Goal: Feedback & Contribution: Contribute content

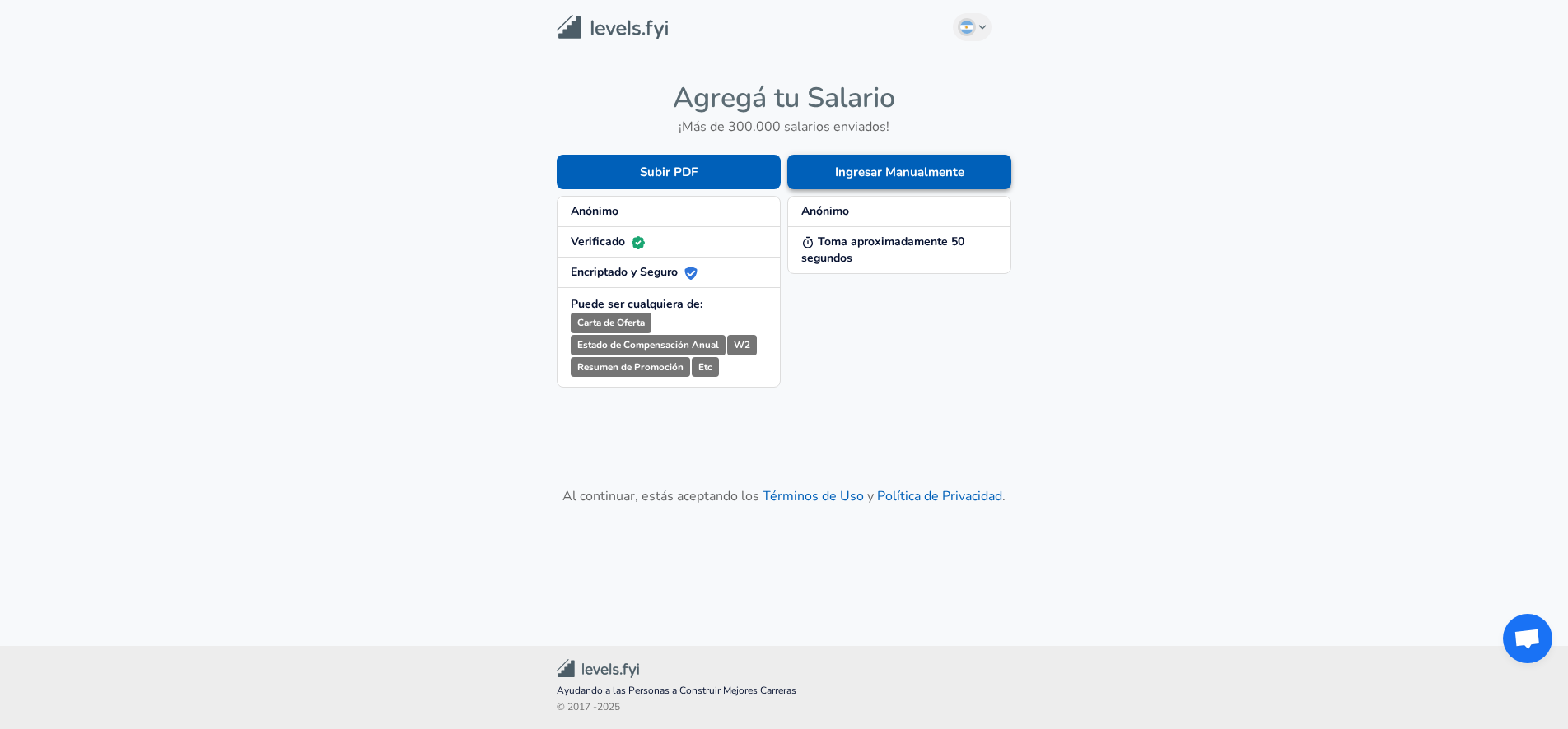
click at [904, 176] on button "Ingresar Manualmente" at bounding box center [898, 172] width 224 height 35
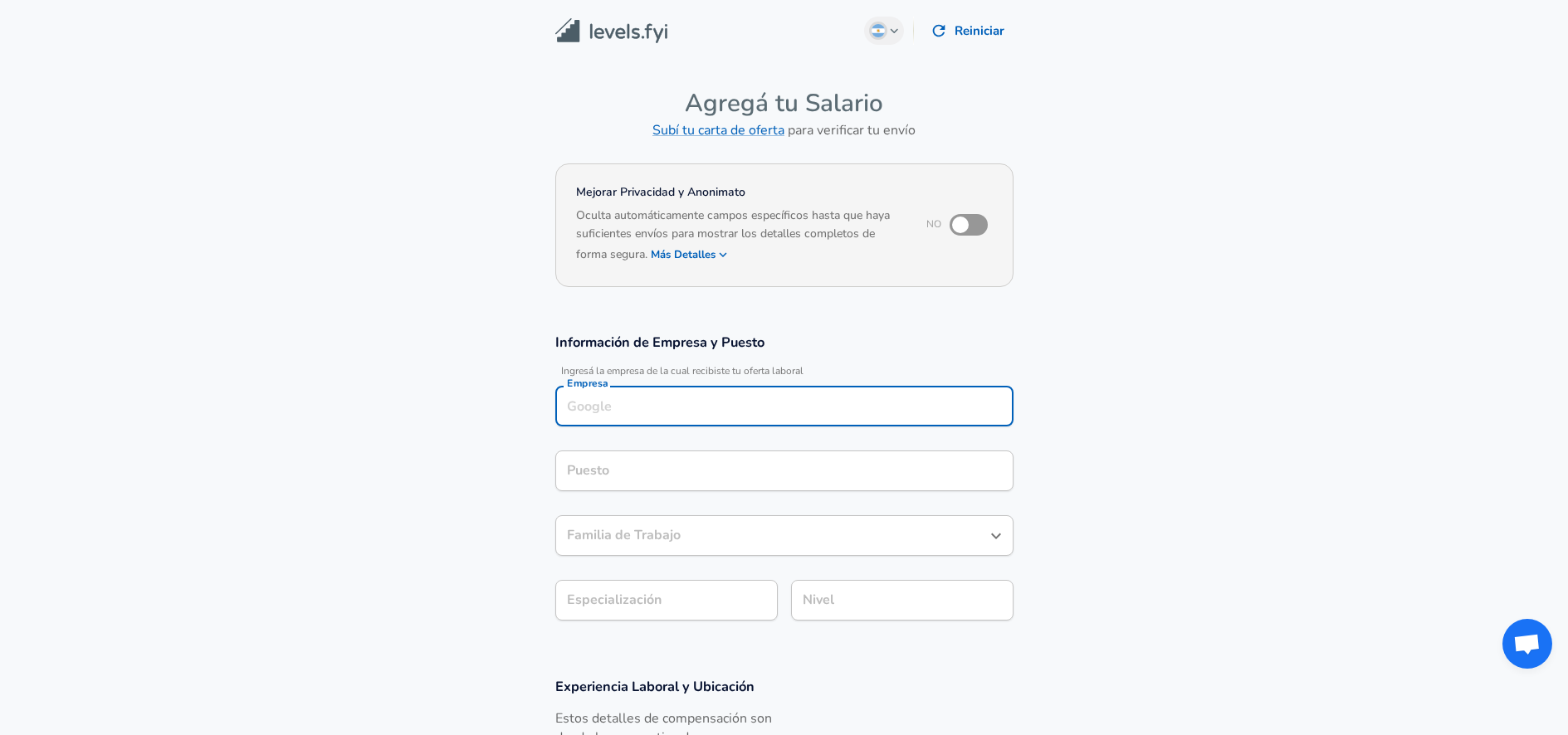
scroll to position [16, 0]
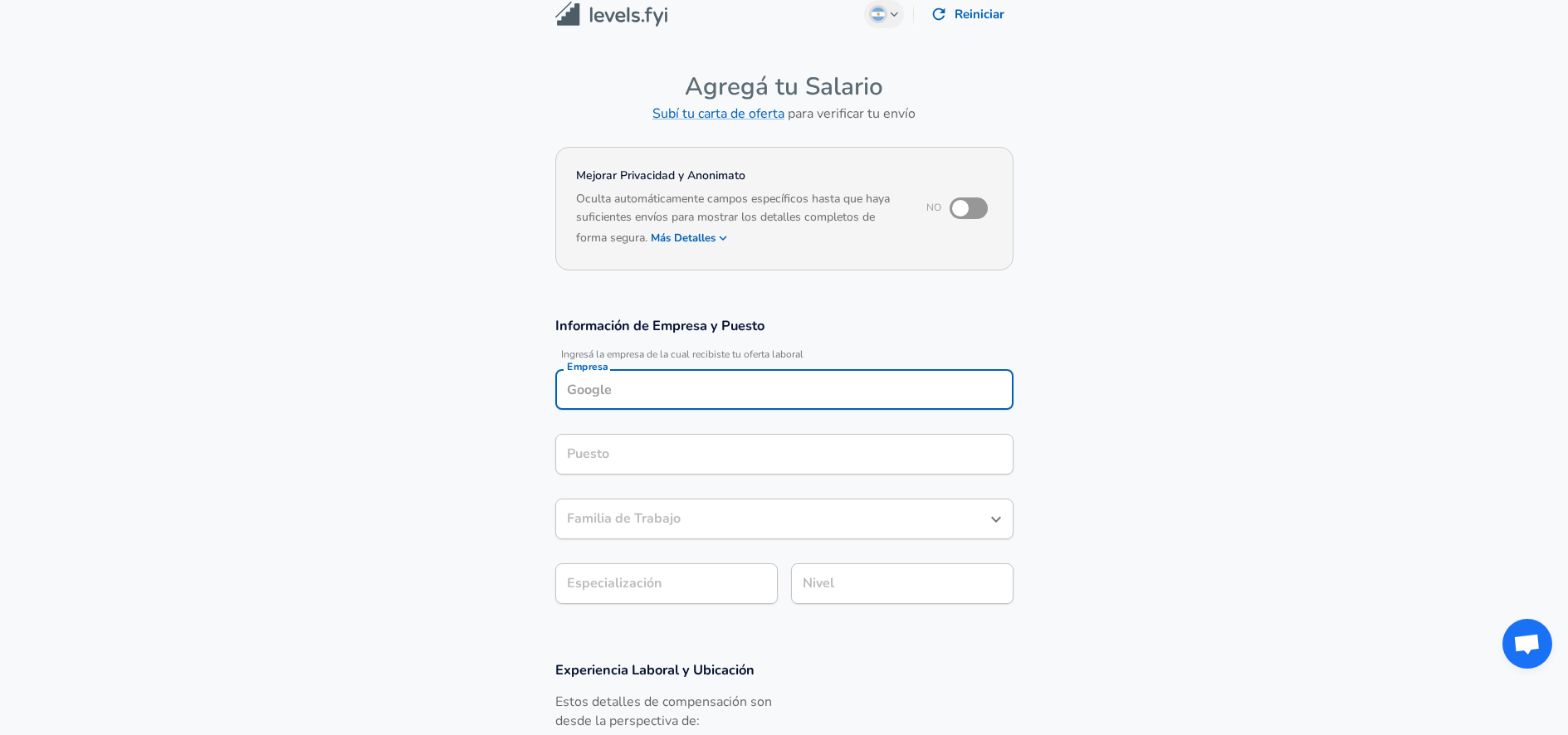
click at [653, 404] on div "Empresa" at bounding box center [784, 389] width 458 height 41
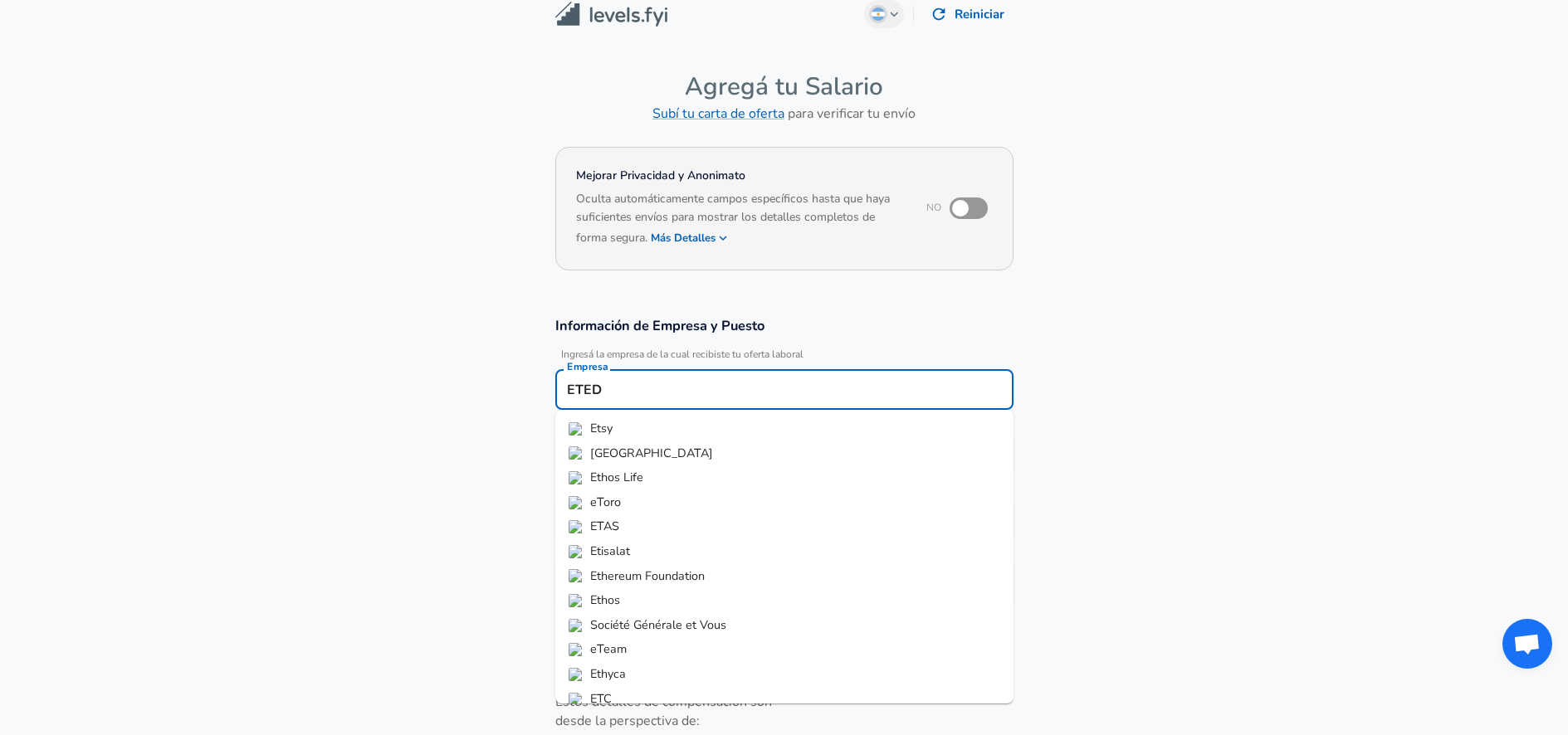
type input "ETED"
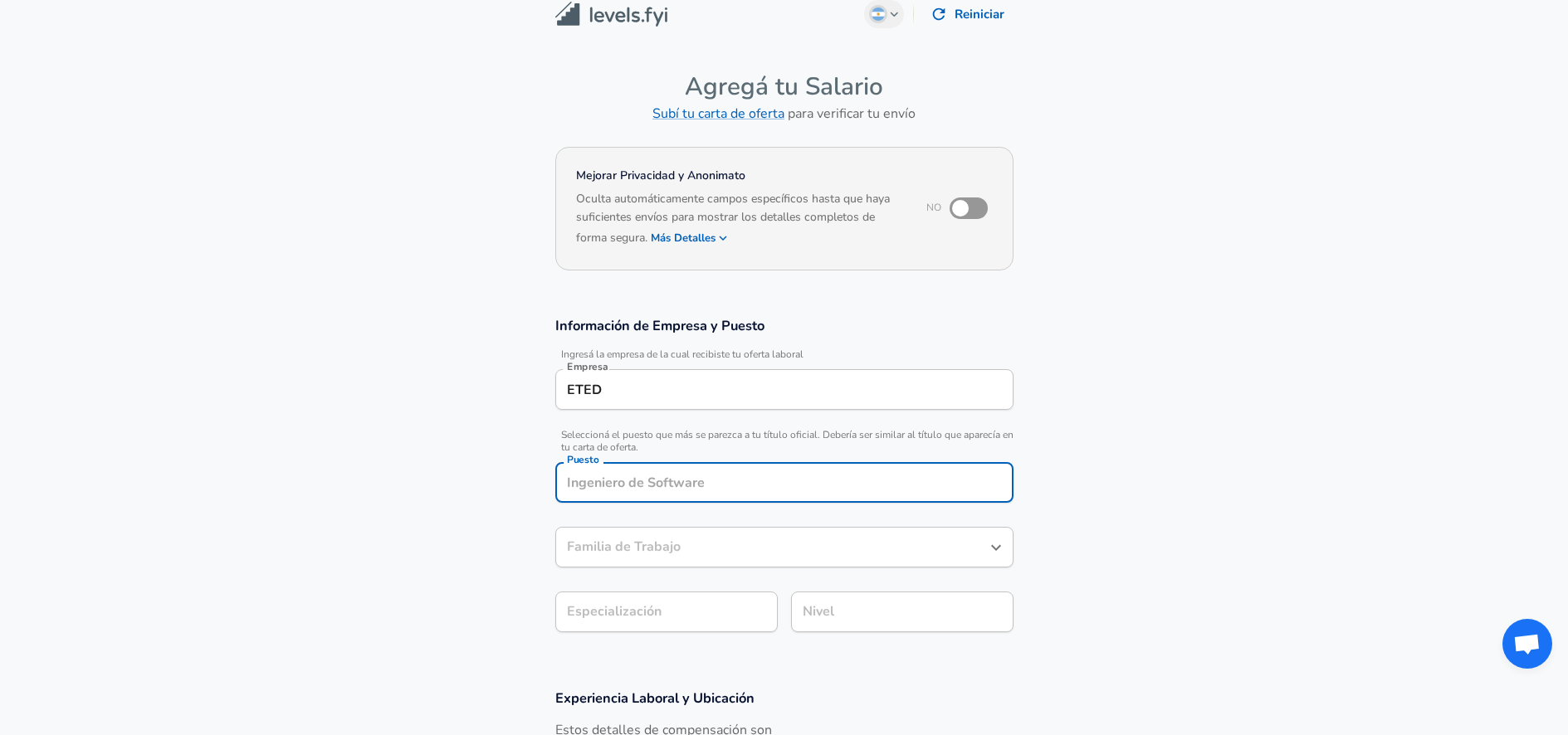
scroll to position [49, 0]
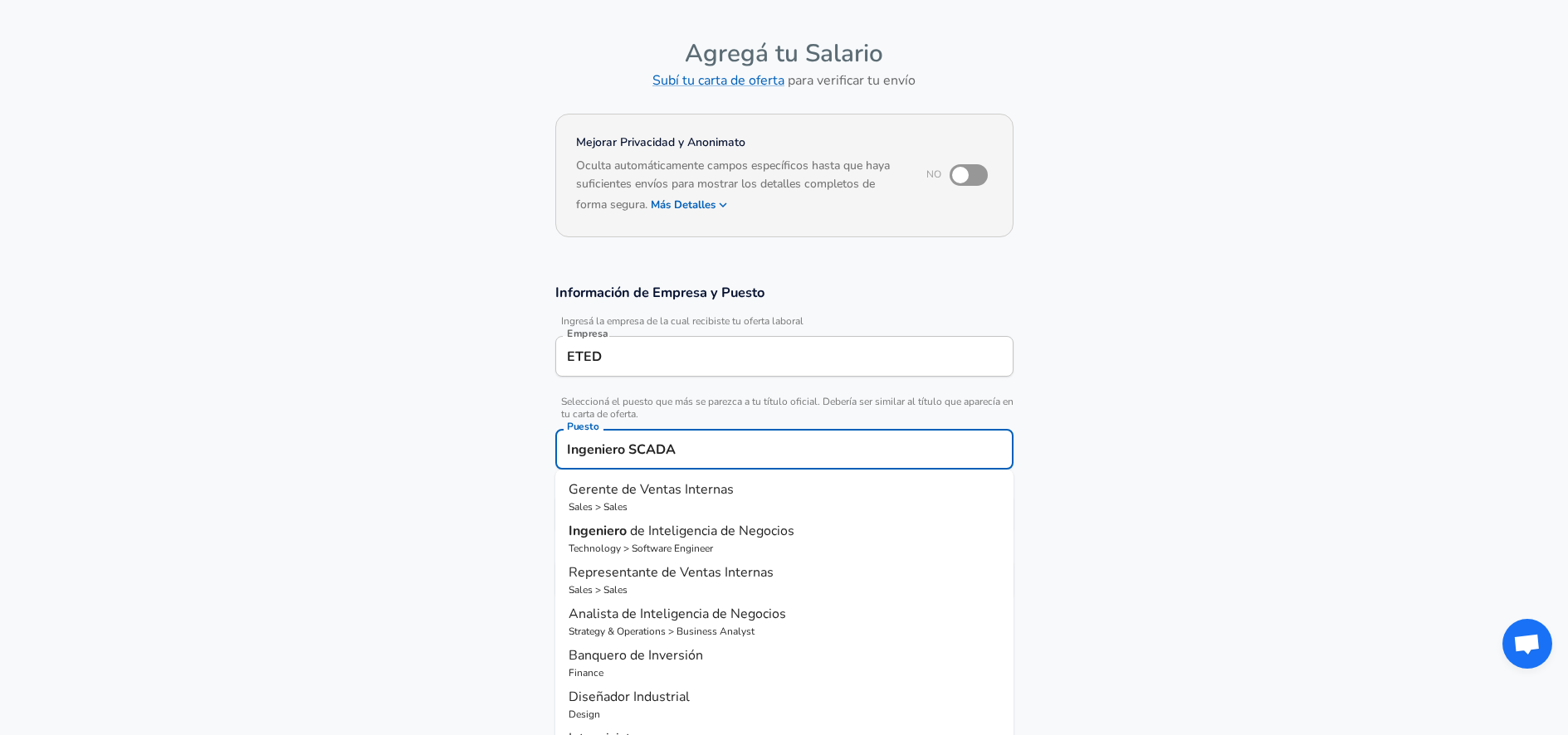
type input "Ingeniero SCADA"
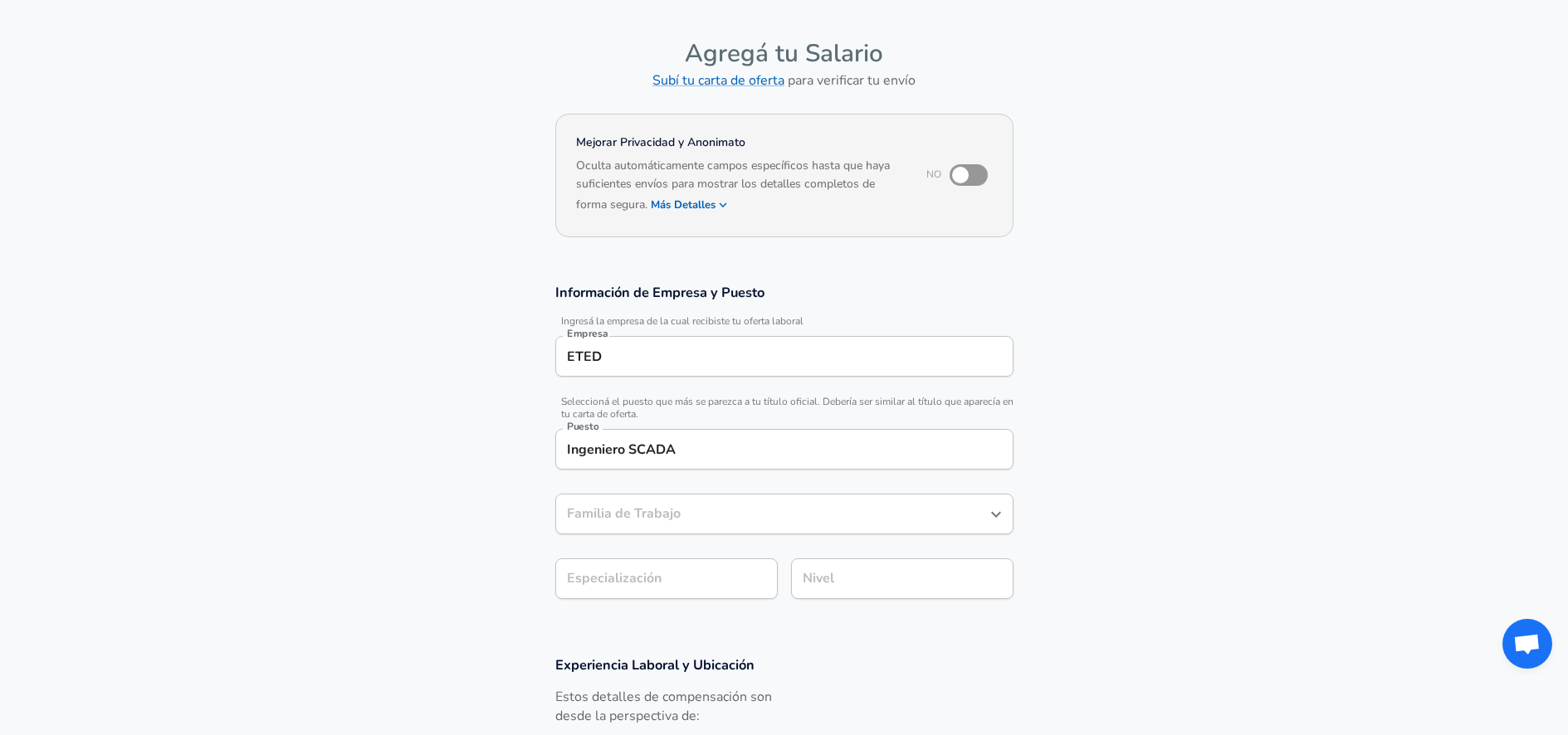
click at [706, 525] on div "Familia de Trabajo" at bounding box center [784, 514] width 458 height 41
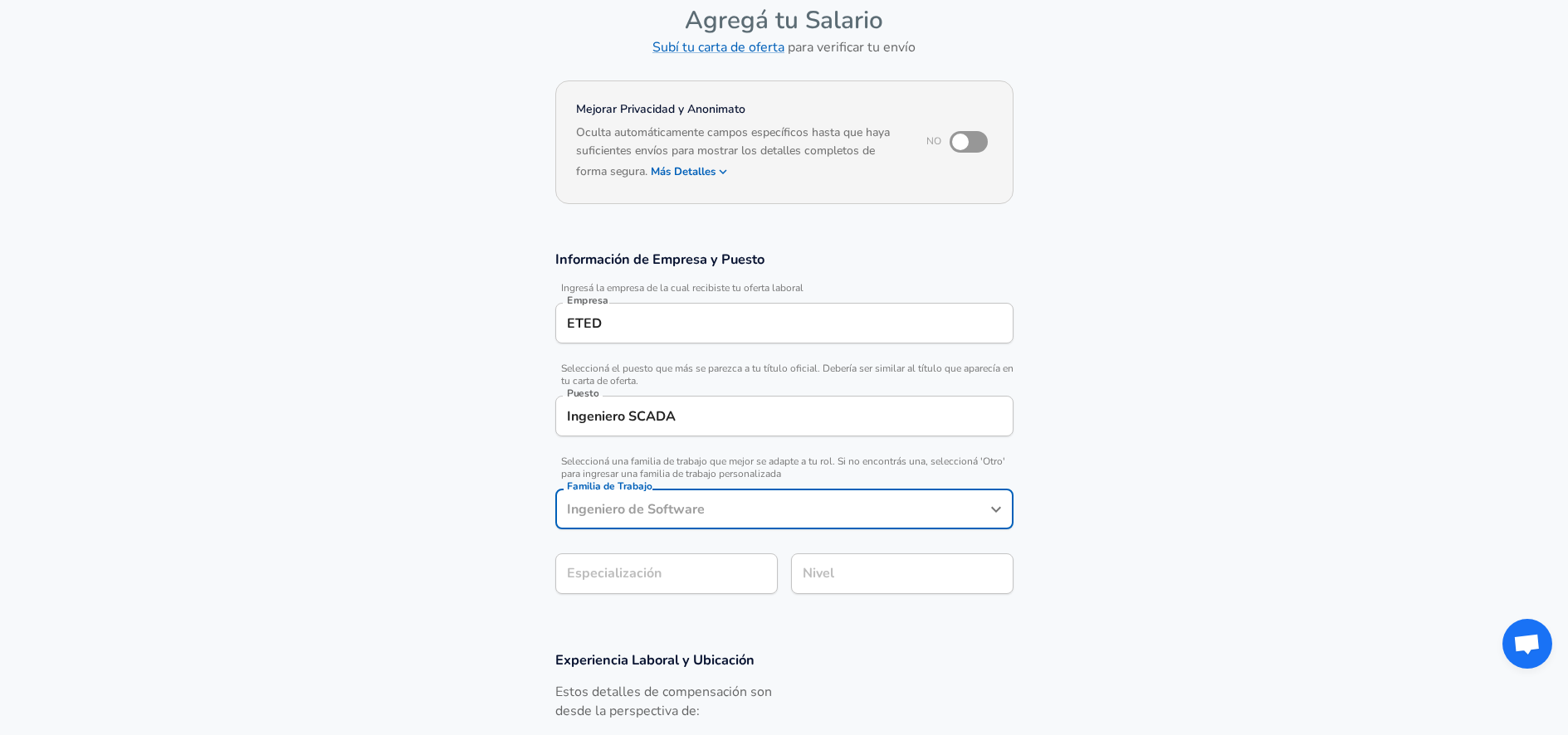
click at [710, 525] on div "Familia de Trabajo" at bounding box center [784, 509] width 458 height 41
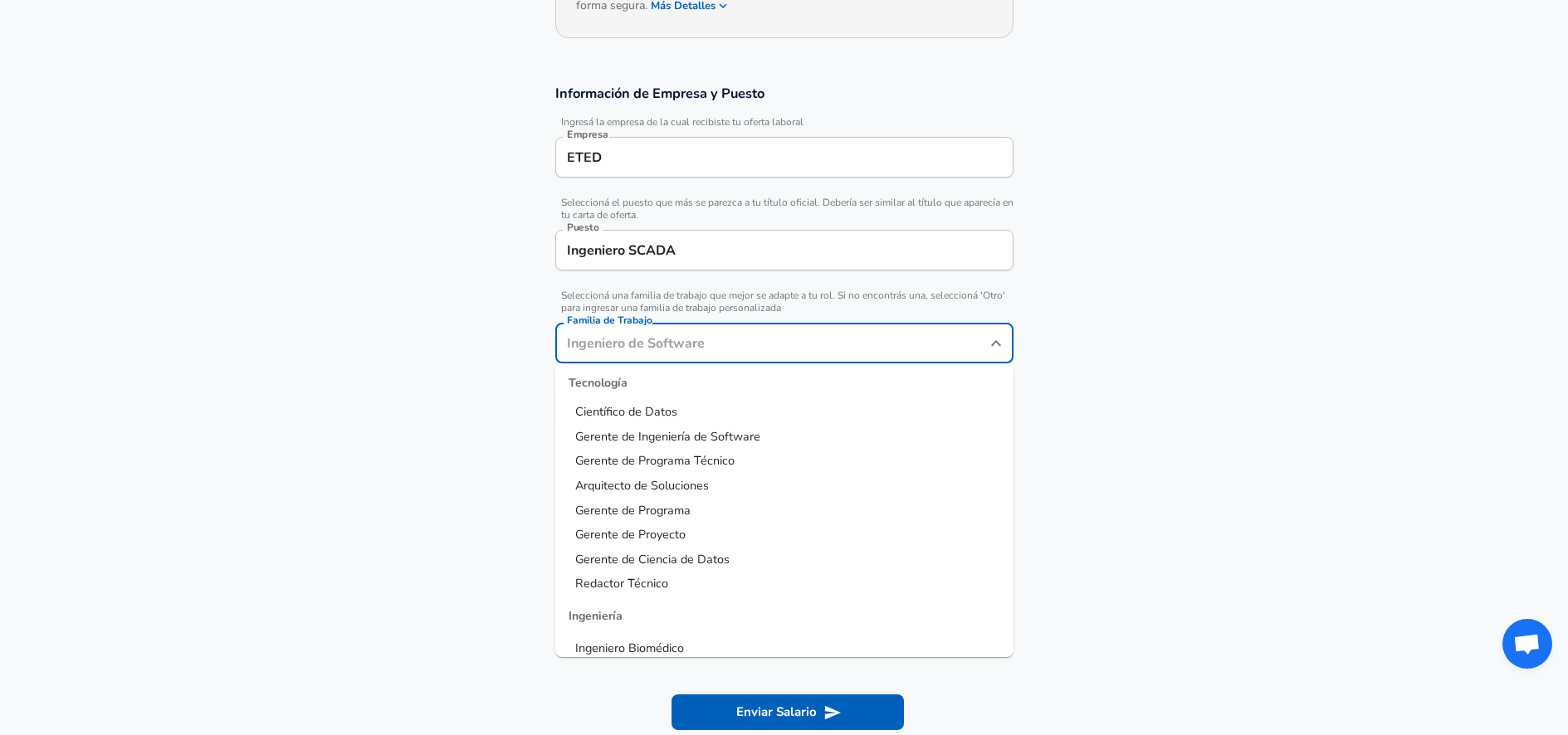
scroll to position [0, 0]
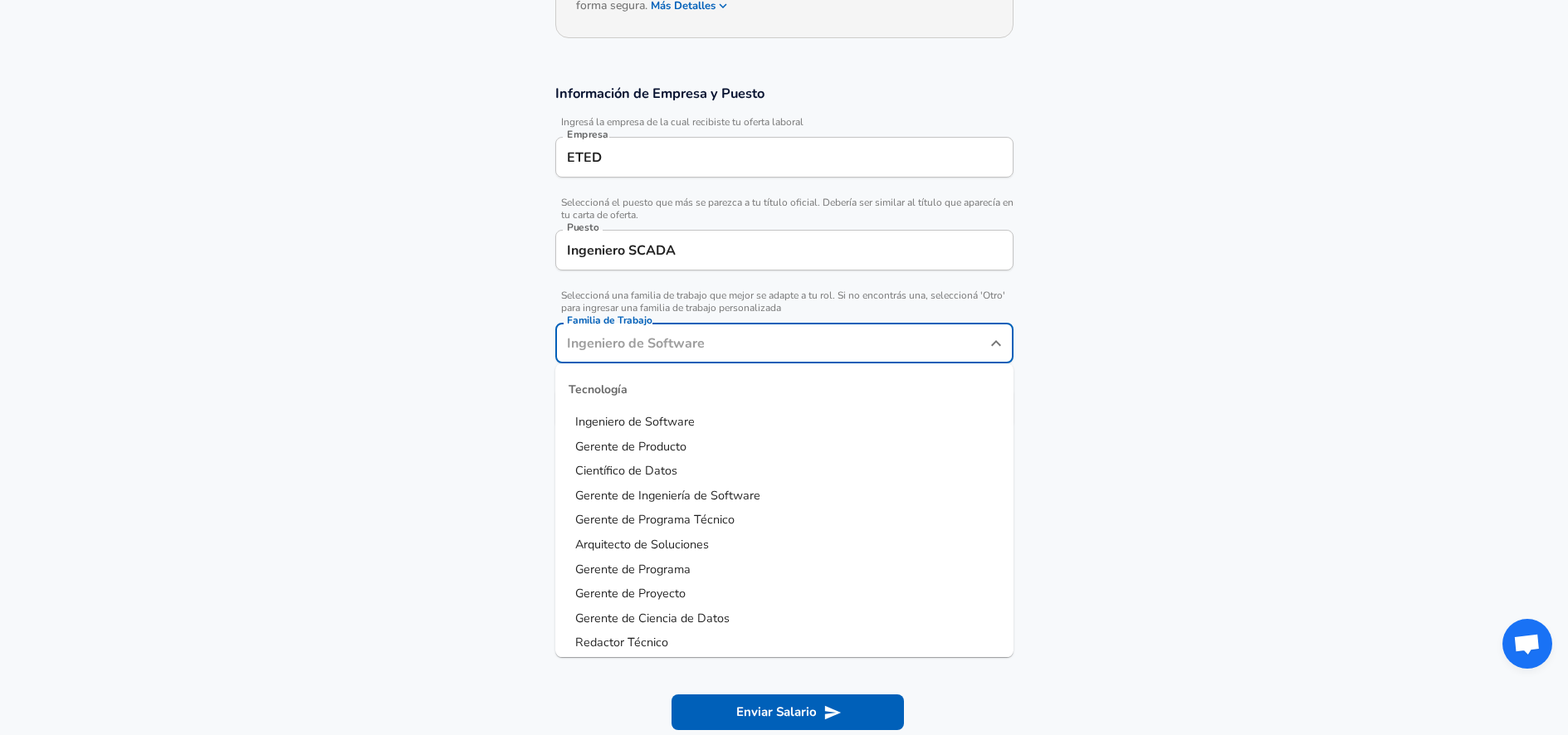
click at [759, 518] on li "Gerente de Programa Técnico" at bounding box center [784, 521] width 458 height 25
type input "Gerente de Programa Técnico"
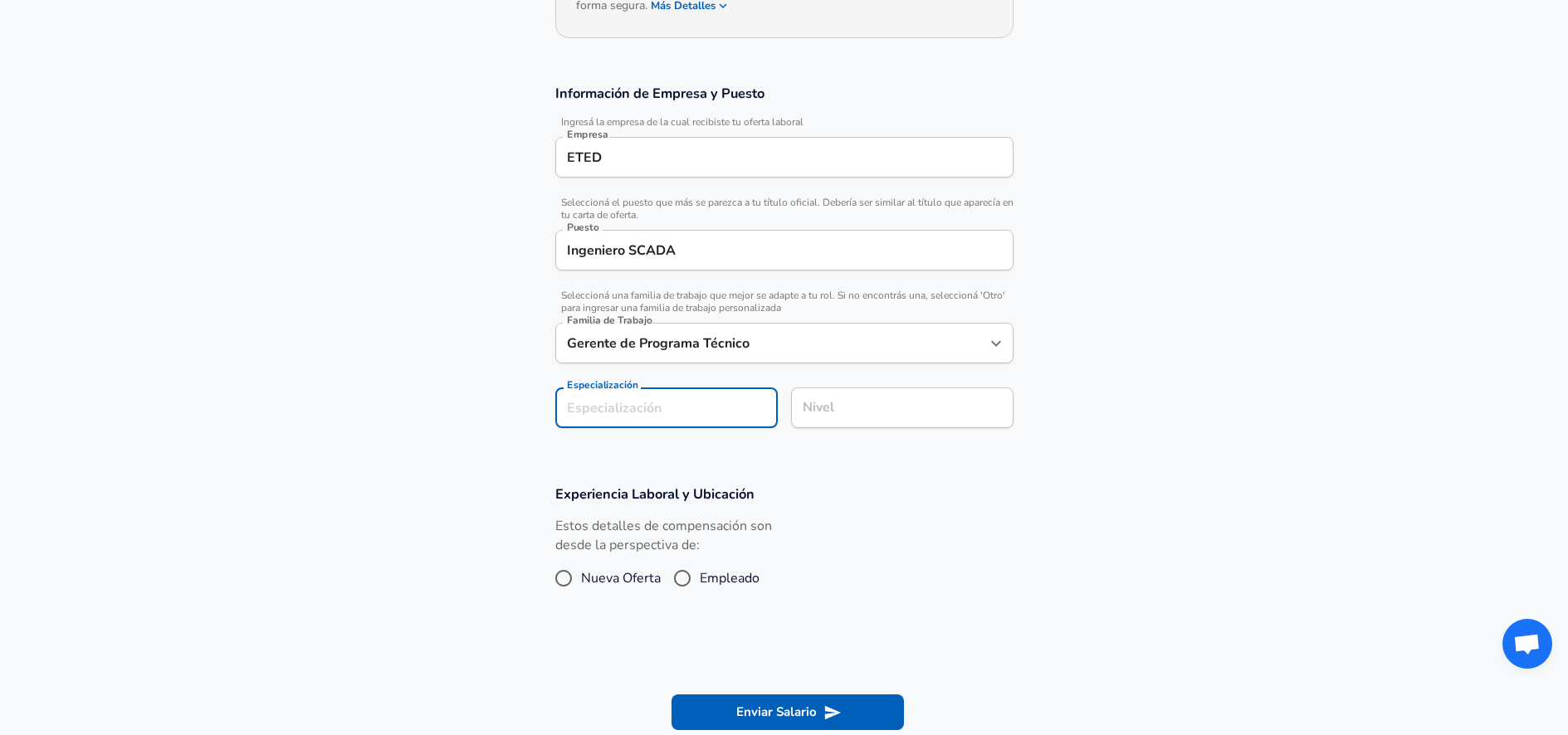
scroll to position [299, 0]
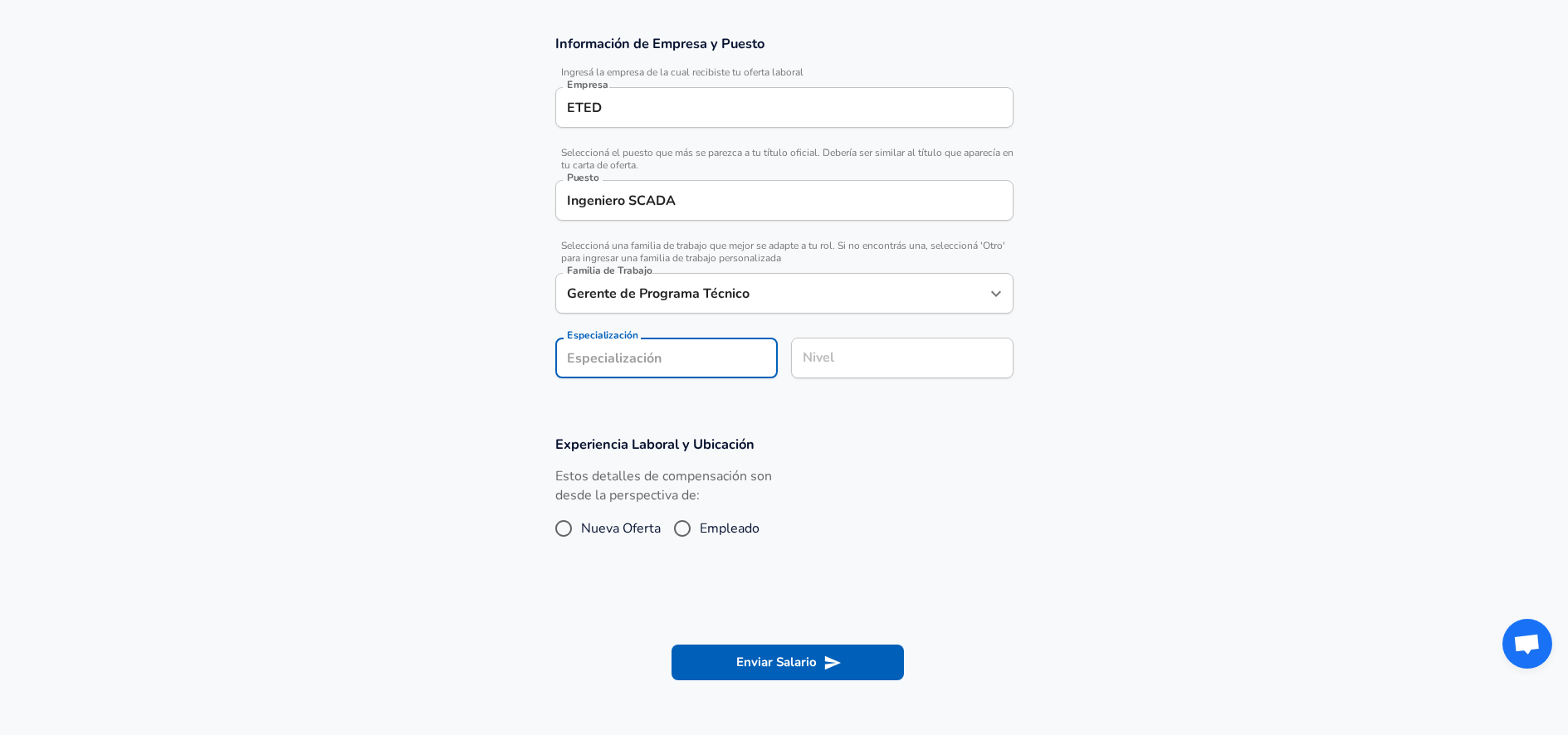
click at [684, 412] on section "Información de Empresa y Puesto Ingresá la empresa de la cual recibiste tu ofer…" at bounding box center [784, 215] width 1568 height 401
click at [686, 359] on input "Especialización" at bounding box center [666, 358] width 223 height 41
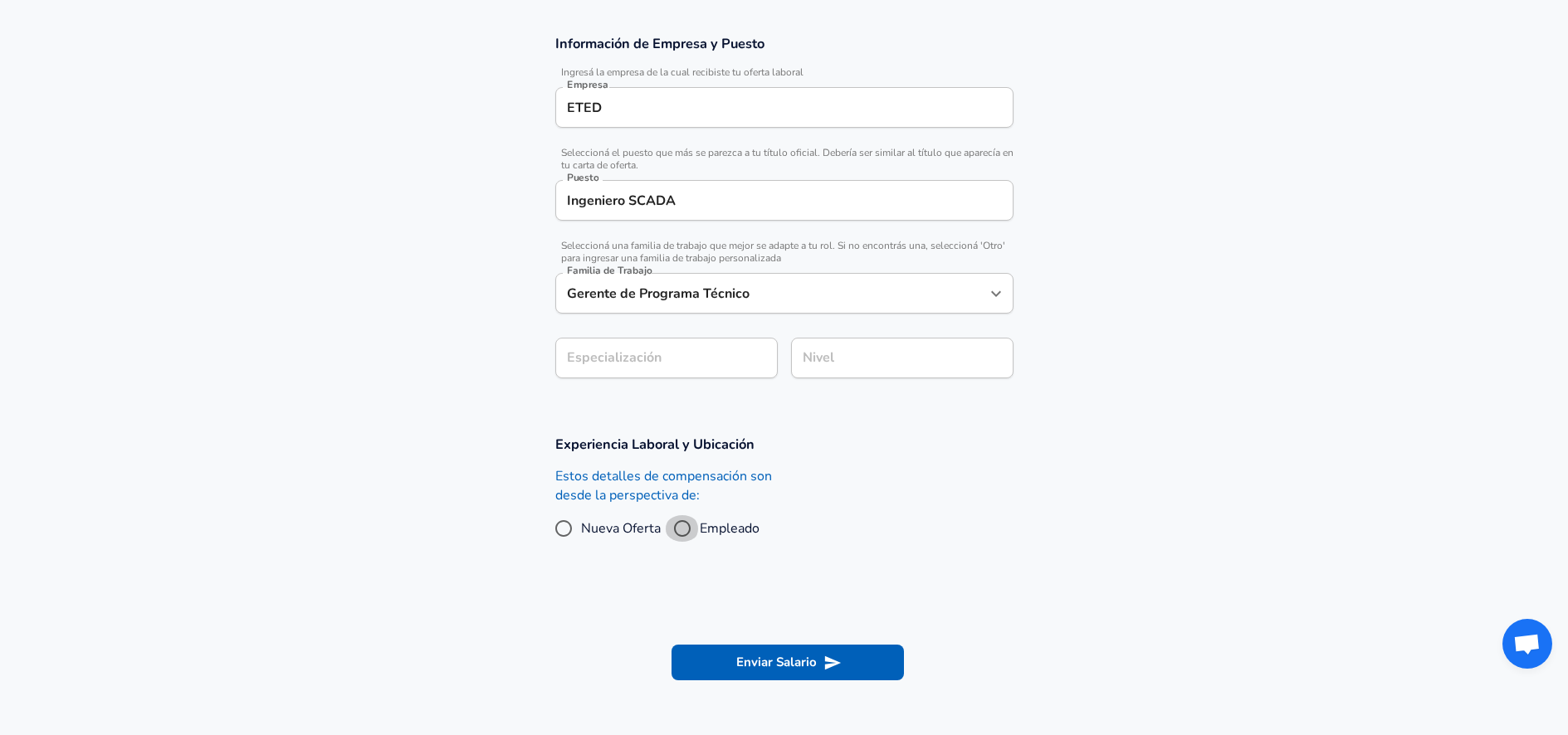
click at [688, 528] on input "Empleado" at bounding box center [683, 528] width 35 height 26
radio input "true"
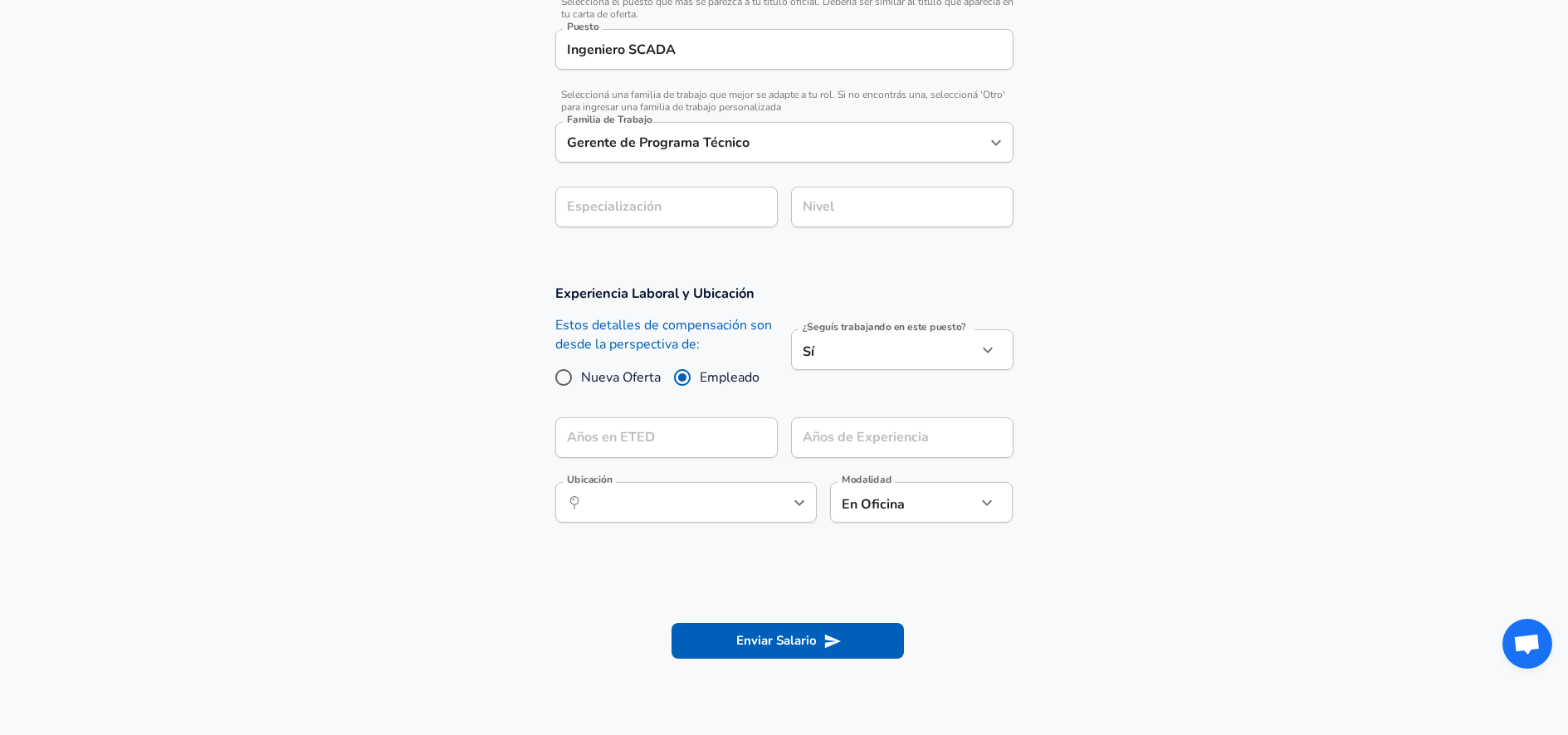
scroll to position [465, 0]
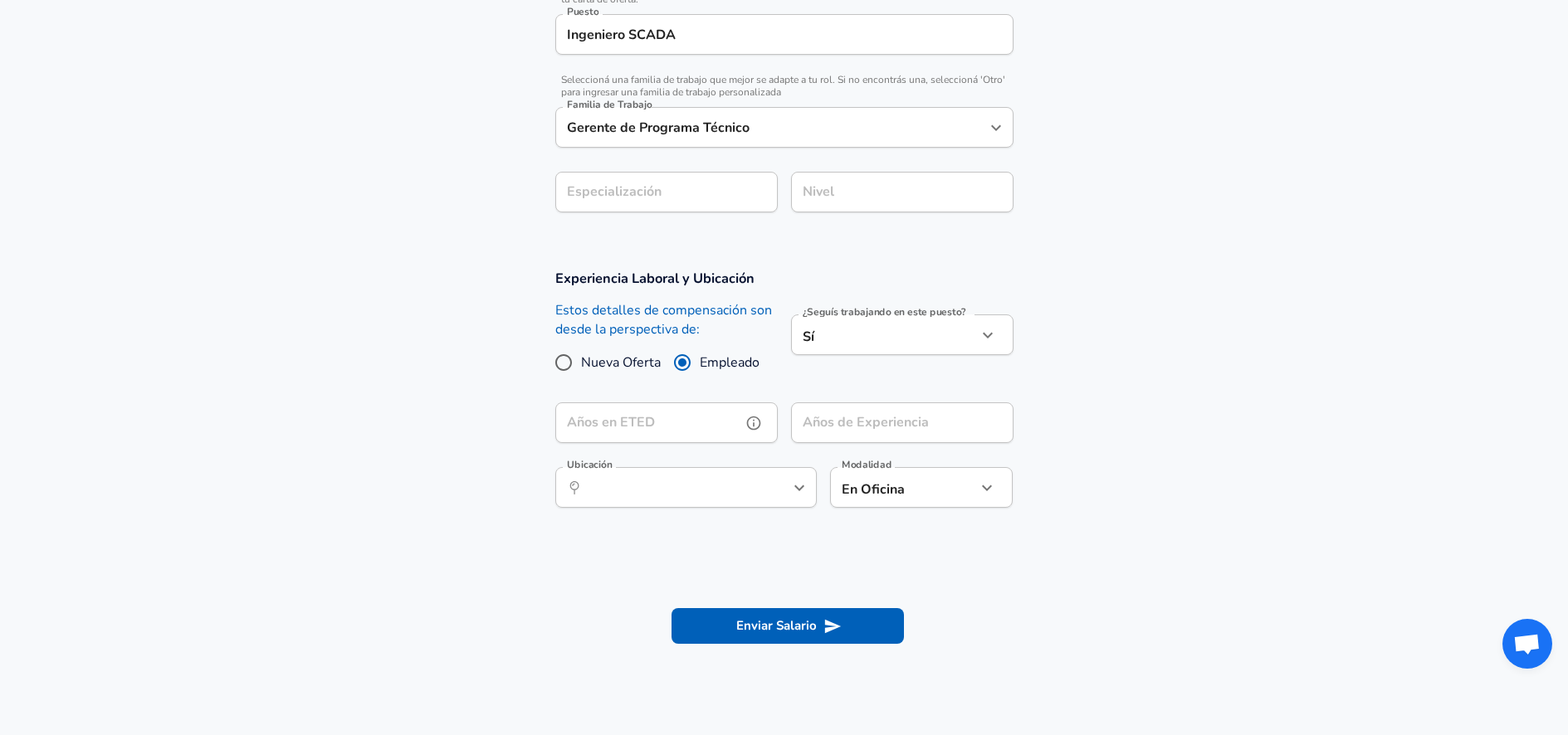
click at [700, 413] on input "Años en ETED" at bounding box center [648, 423] width 186 height 41
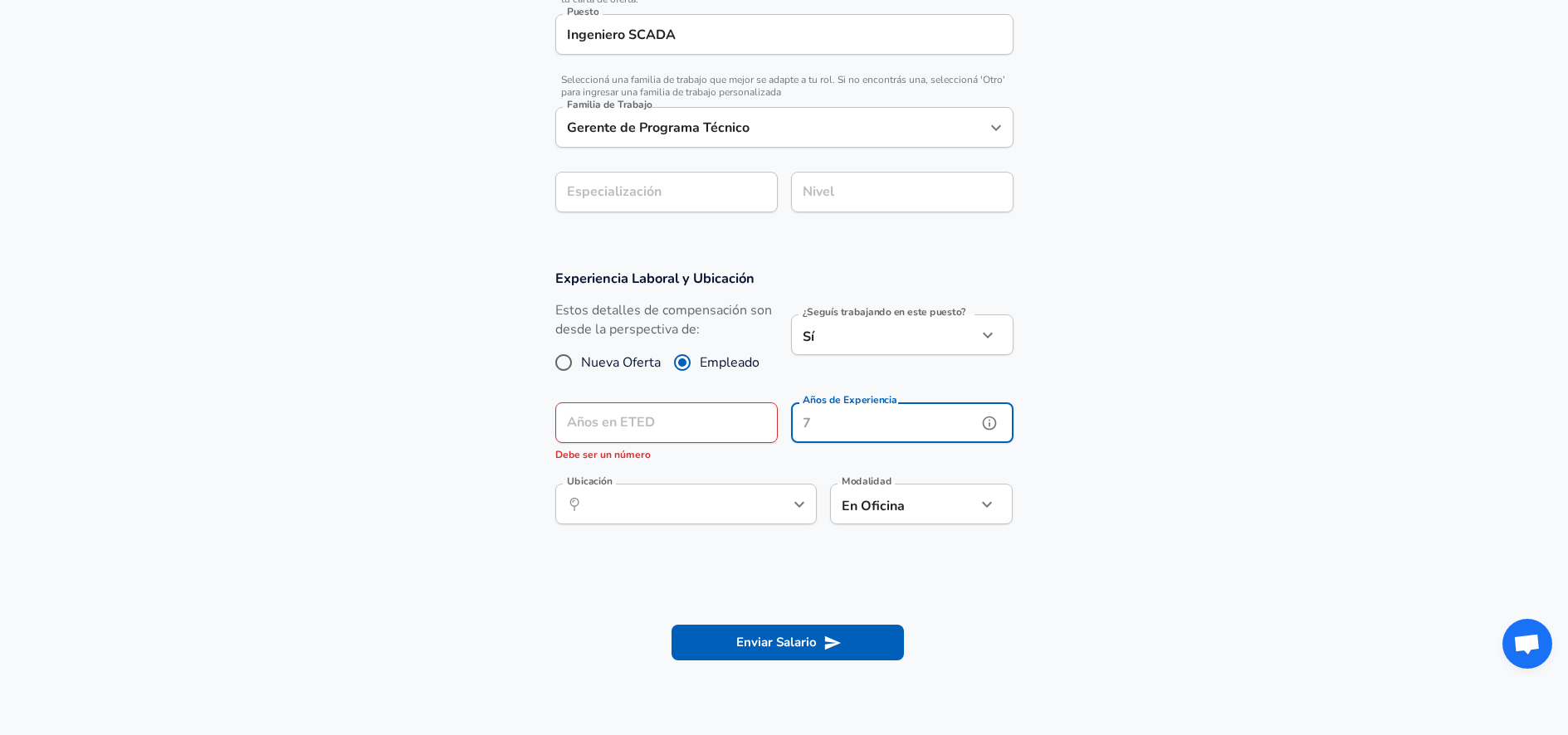
click at [865, 421] on input "Años de Experiencia" at bounding box center [884, 423] width 186 height 41
click at [732, 424] on input "Años en ETED" at bounding box center [648, 423] width 186 height 41
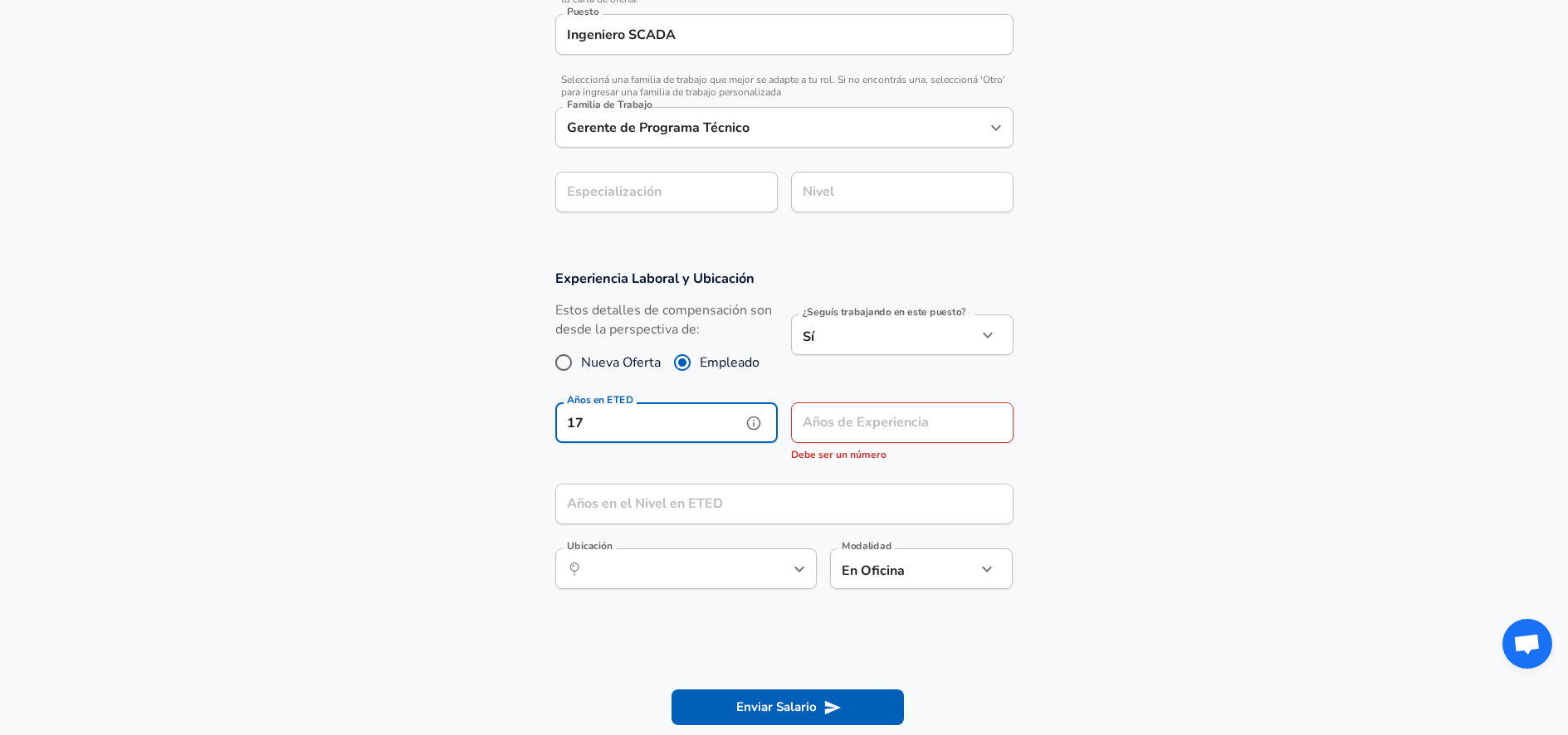
drag, startPoint x: 630, startPoint y: 427, endPoint x: 543, endPoint y: 427, distance: 87.0
click at [543, 427] on div "Años en ETED 17 Años en ETED" at bounding box center [660, 430] width 235 height 81
type input "10"
click at [863, 422] on input "Años de Experiencia" at bounding box center [884, 423] width 186 height 41
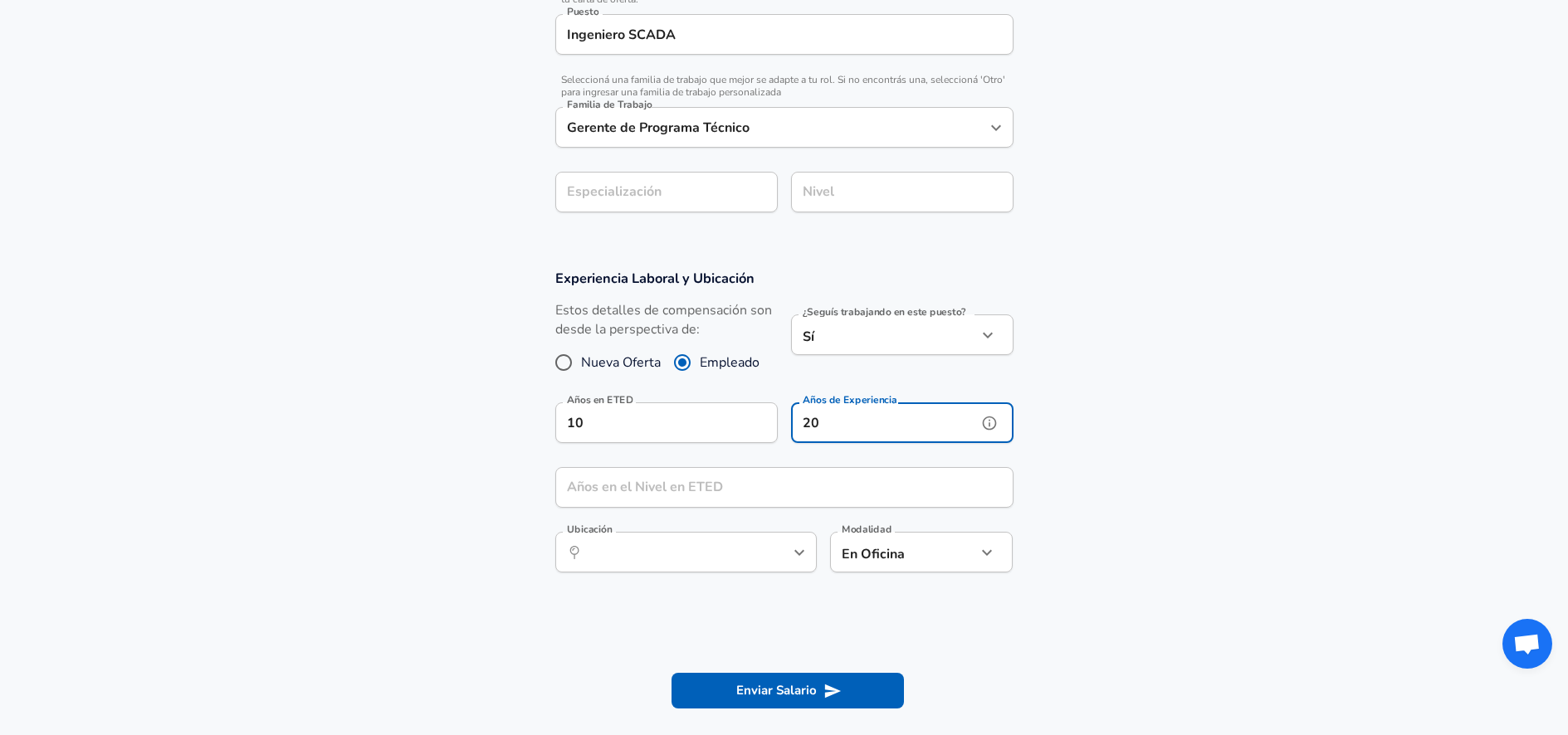
type input "20"
click at [693, 479] on input "Años en el Nivel en ETED" at bounding box center [765, 488] width 421 height 41
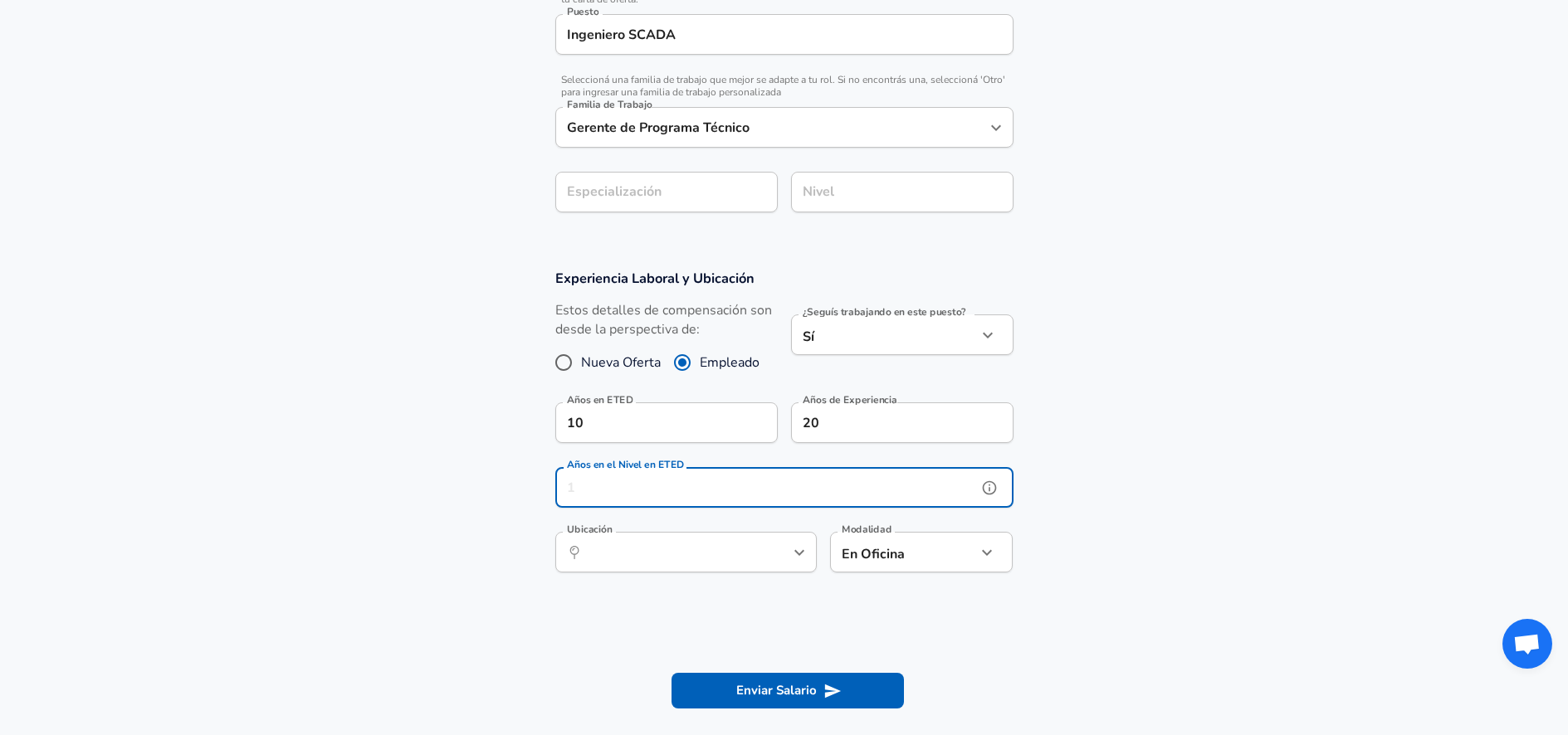
drag, startPoint x: 678, startPoint y: 486, endPoint x: 506, endPoint y: 484, distance: 172.0
click at [506, 484] on section "Experiencia Laboral y Ubicación Estos detalles de compensación son desde la per…" at bounding box center [784, 430] width 1568 height 360
drag, startPoint x: 592, startPoint y: 478, endPoint x: 512, endPoint y: 469, distance: 80.5
click at [512, 469] on section "Experiencia Laboral y Ubicación Estos detalles de compensación son desde la per…" at bounding box center [784, 430] width 1568 height 360
type input "10"
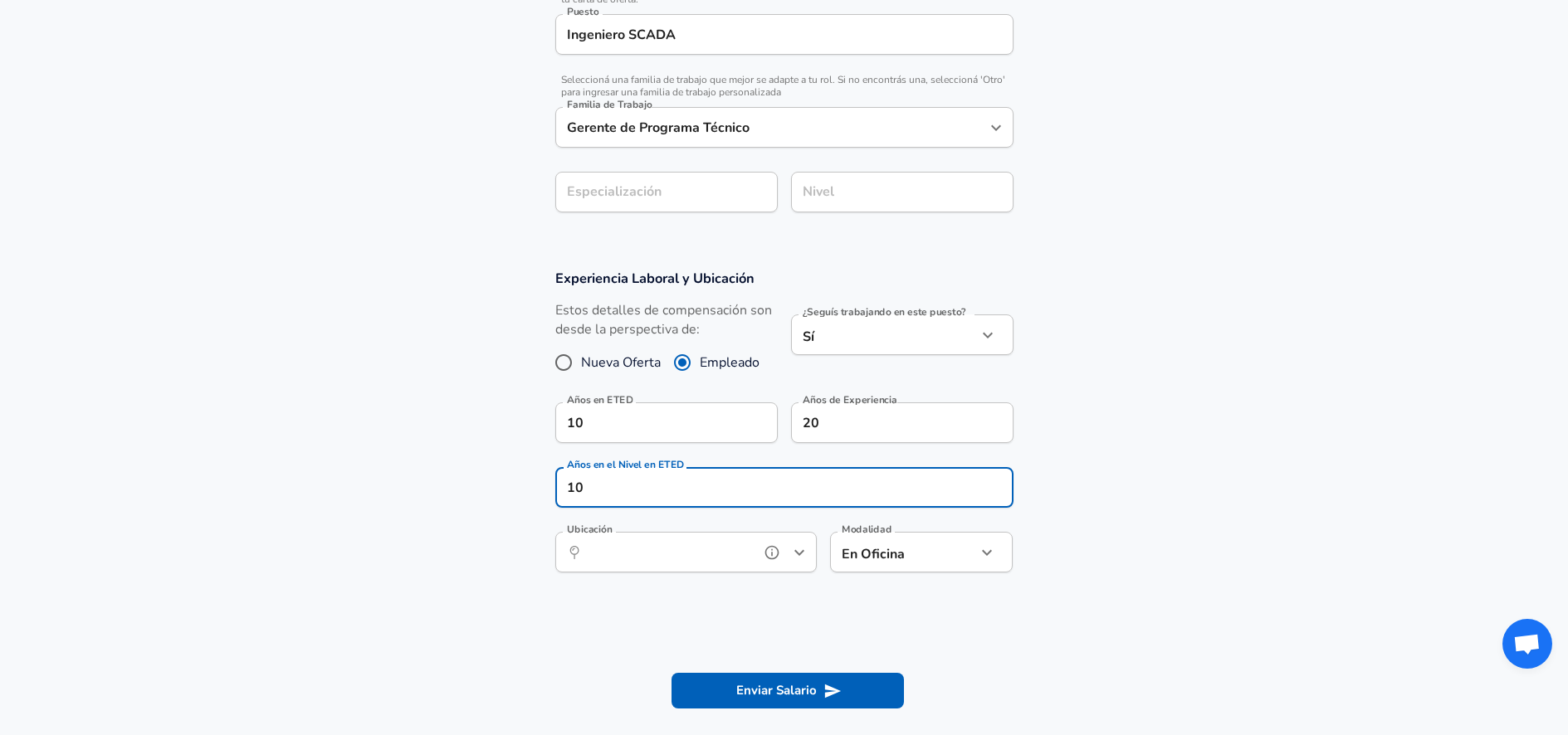
click at [646, 549] on input "Ubicación" at bounding box center [668, 552] width 170 height 26
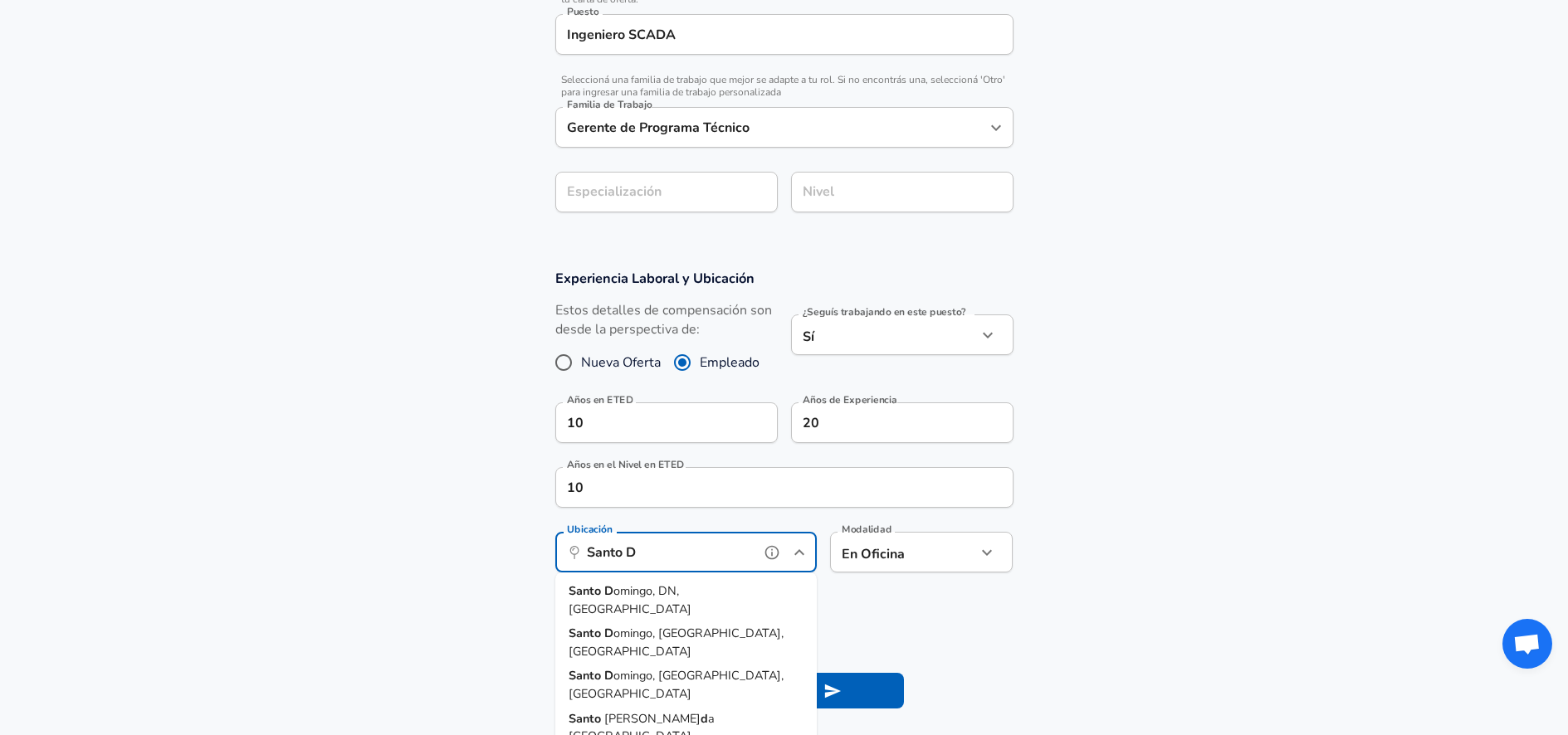
click at [679, 587] on span "omingo, DN, [GEOGRAPHIC_DATA]" at bounding box center [630, 600] width 123 height 35
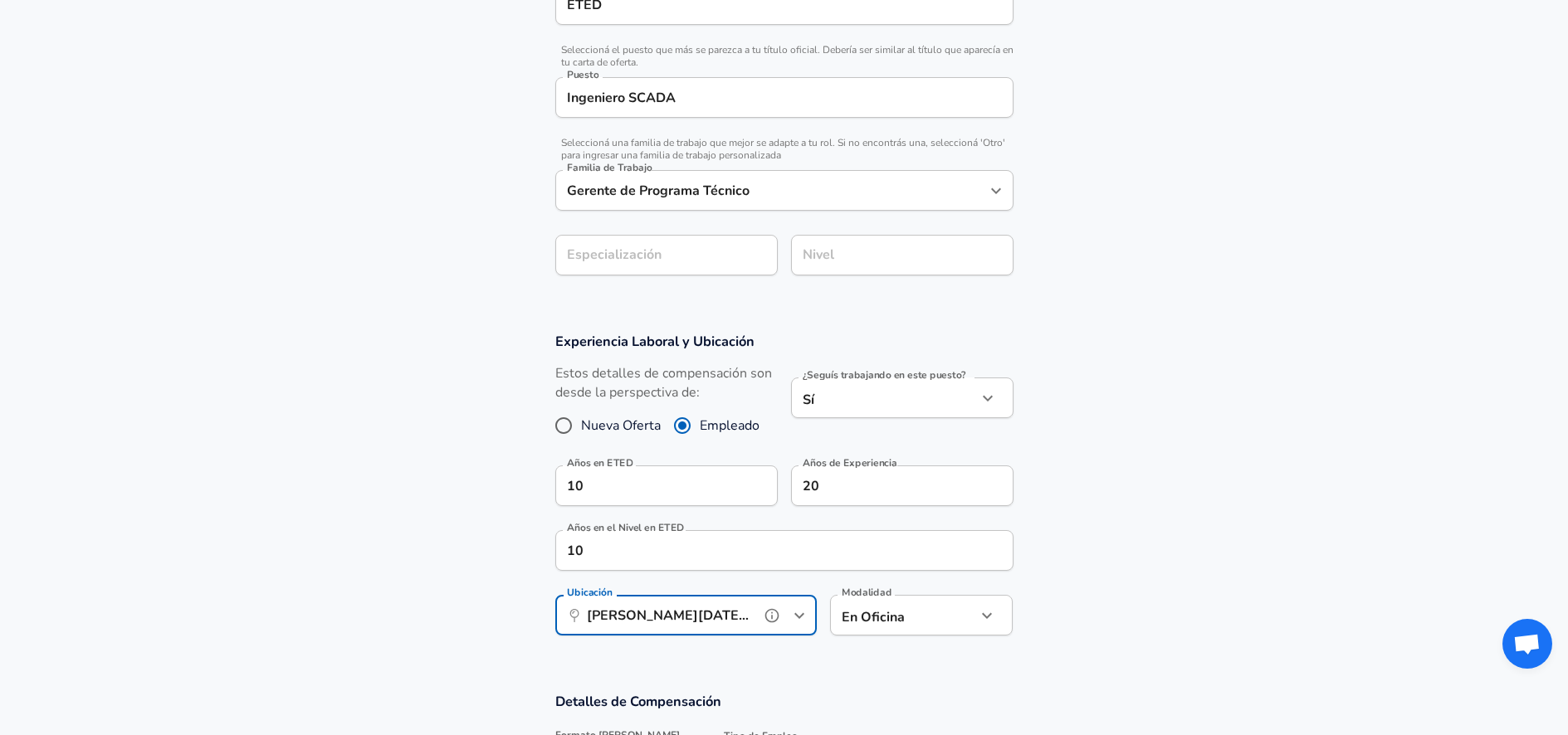
scroll to position [299, 0]
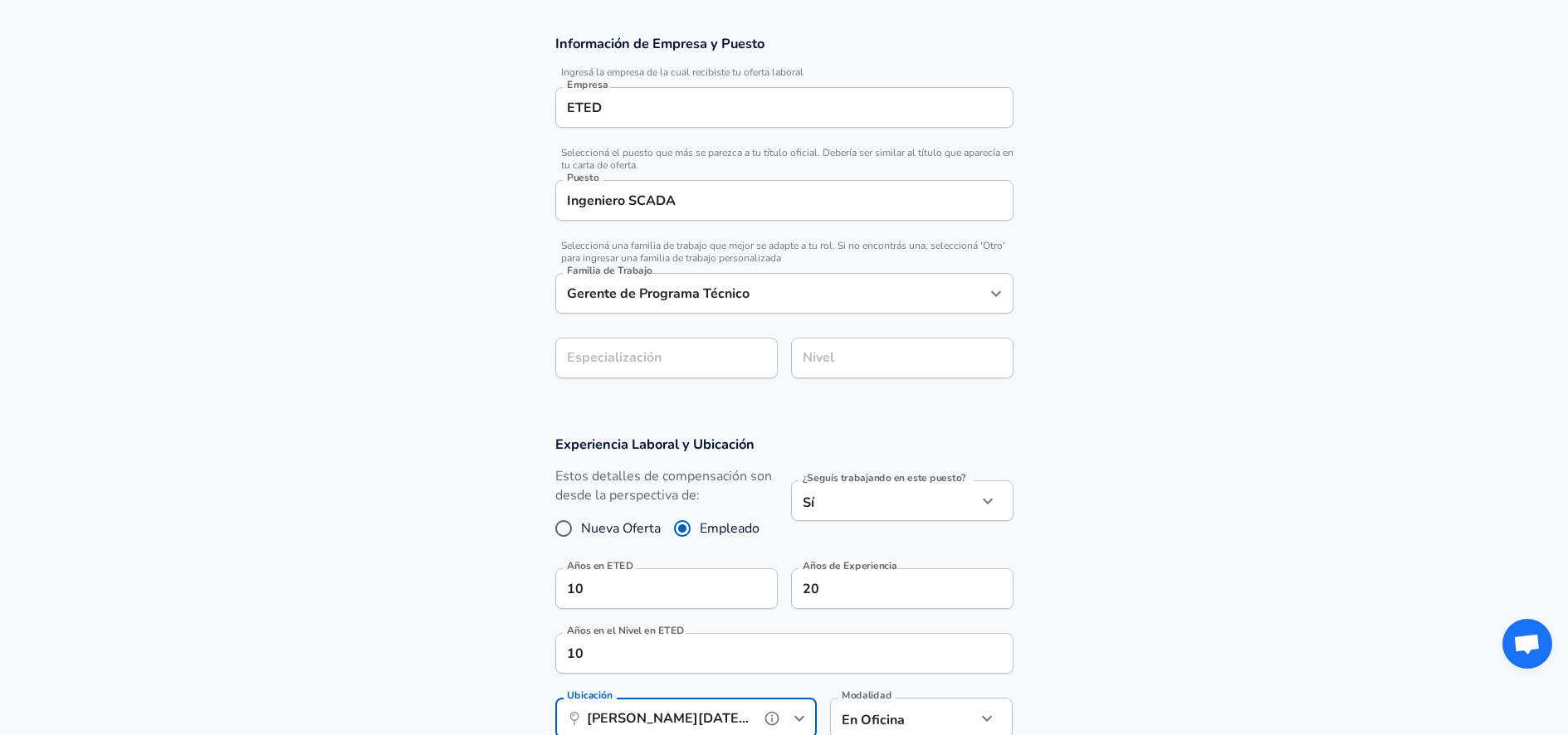
type input "[PERSON_NAME][DATE], DN, [GEOGRAPHIC_DATA]"
click at [836, 355] on input "Nivel" at bounding box center [902, 358] width 207 height 26
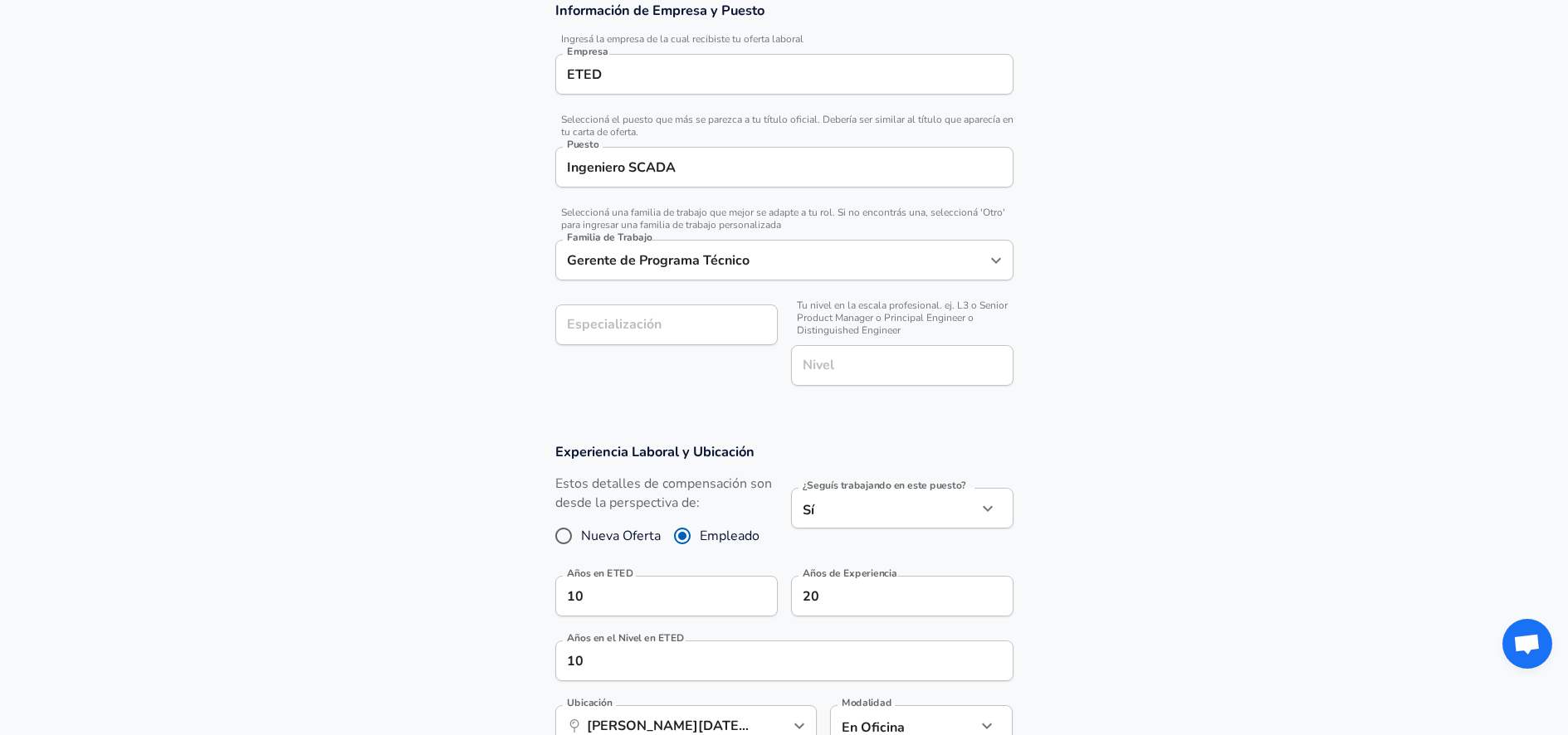
click at [753, 404] on section "Información de Empresa y Puesto Ingresá la empresa de la cual recibiste tu ofer…" at bounding box center [784, 202] width 1568 height 442
click at [694, 318] on input "Especialización" at bounding box center [666, 325] width 223 height 41
click at [780, 421] on section "Información de Empresa y Puesto Ingresá la empresa de la cual recibiste tu ofer…" at bounding box center [784, 202] width 1568 height 442
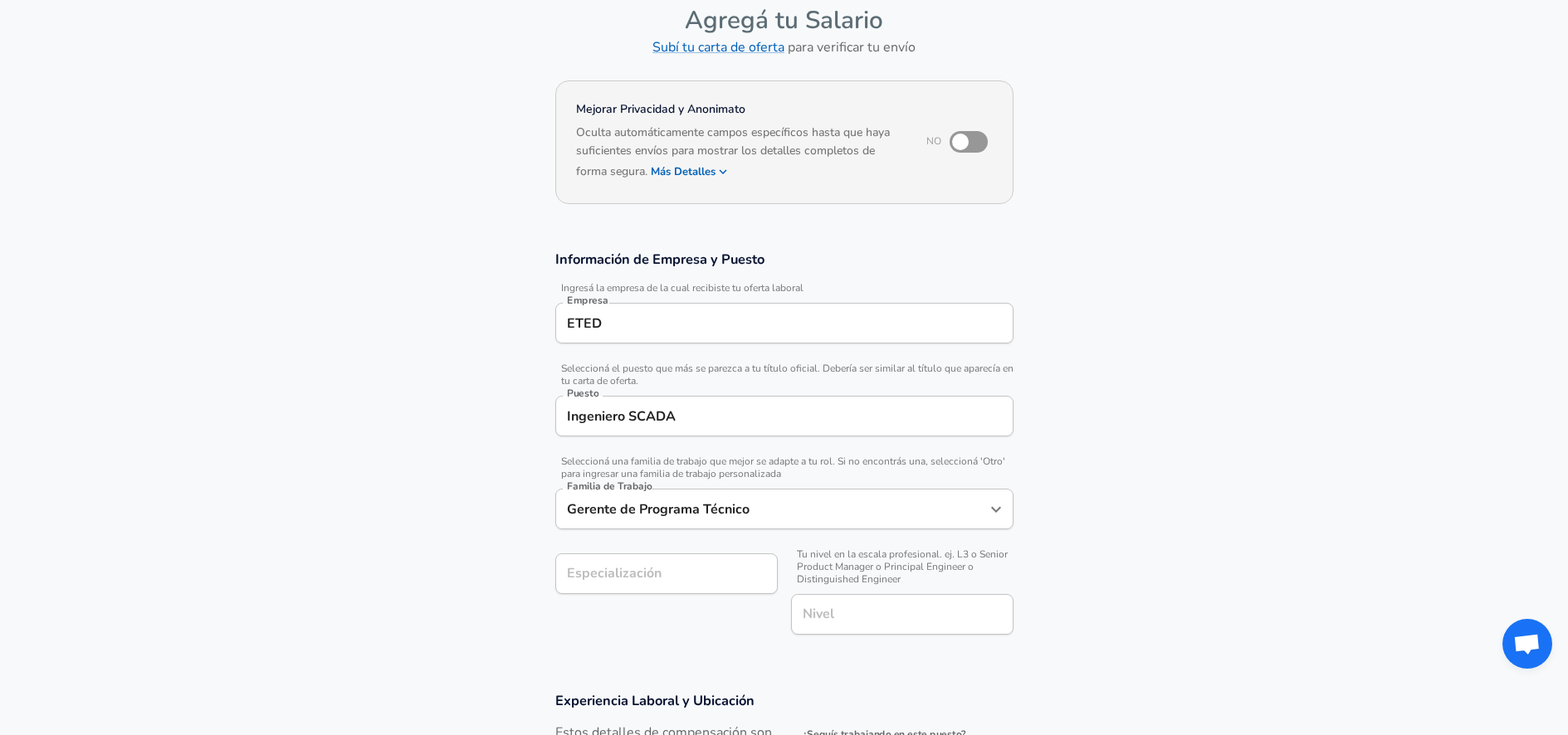
scroll to position [747, 0]
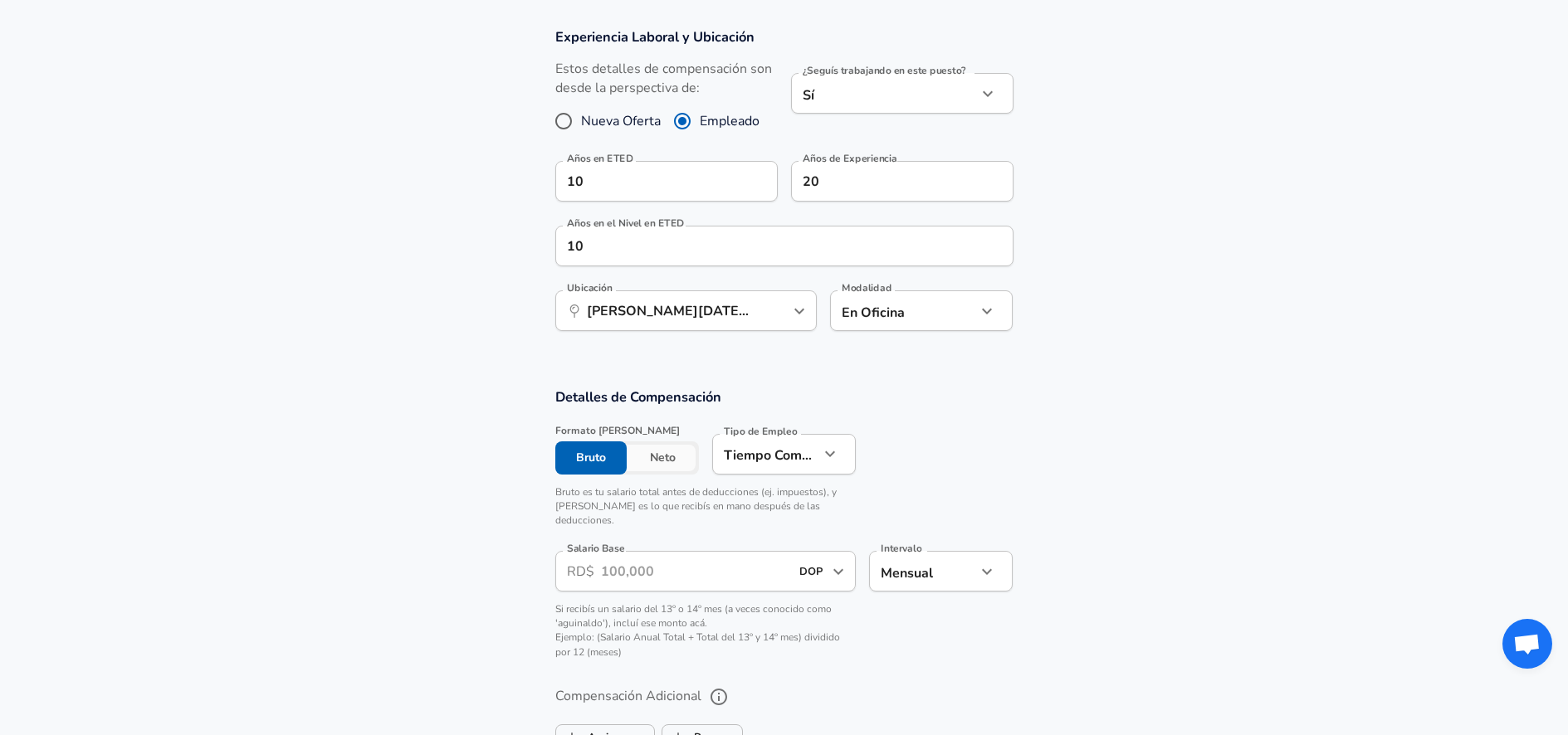
click at [691, 559] on input "Salario Base" at bounding box center [695, 571] width 189 height 41
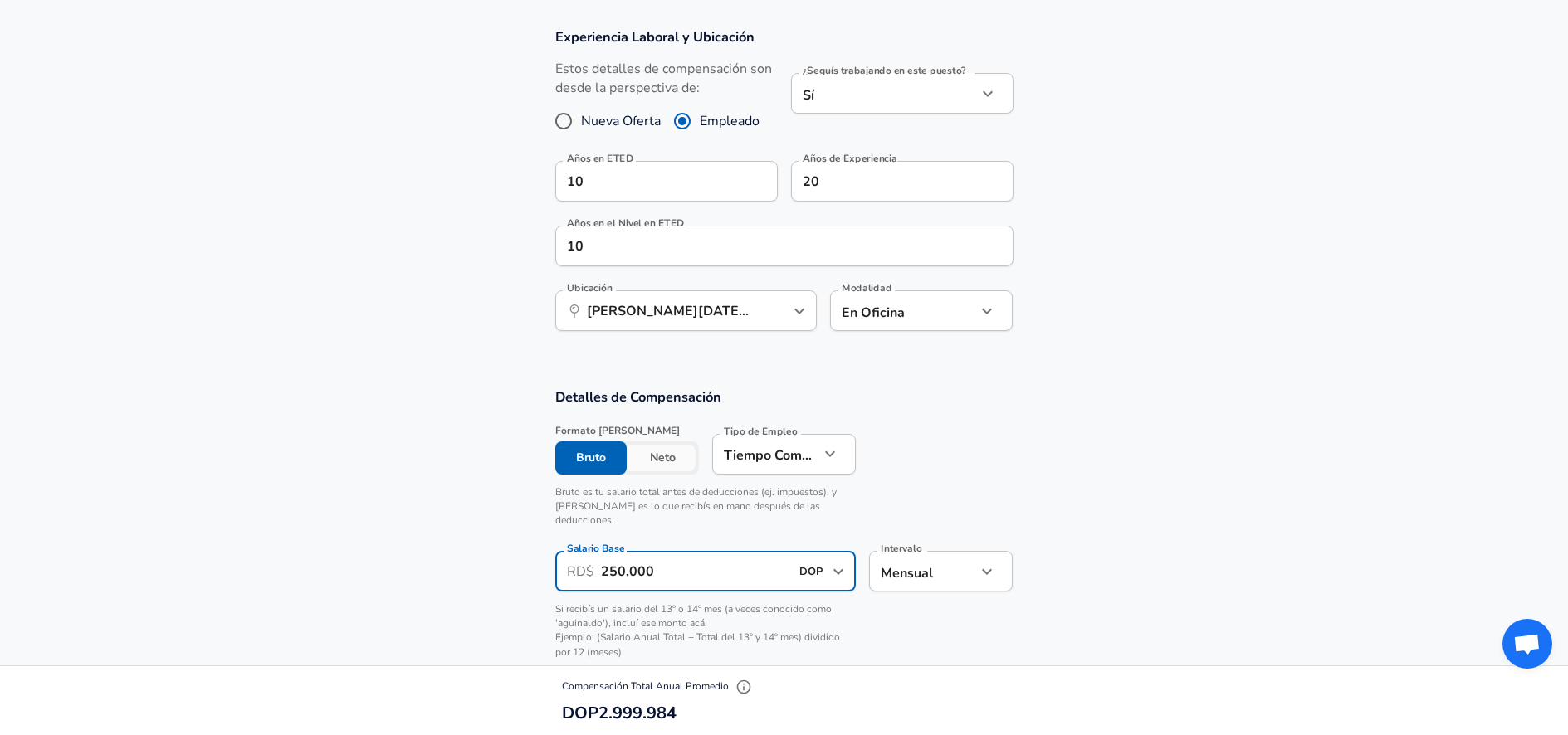
type input "250,000"
click at [1061, 491] on section "Detalles de Compensación Formato [PERSON_NAME] Bruto Neto Tipo de Empleo Tiempo…" at bounding box center [784, 528] width 1568 height 282
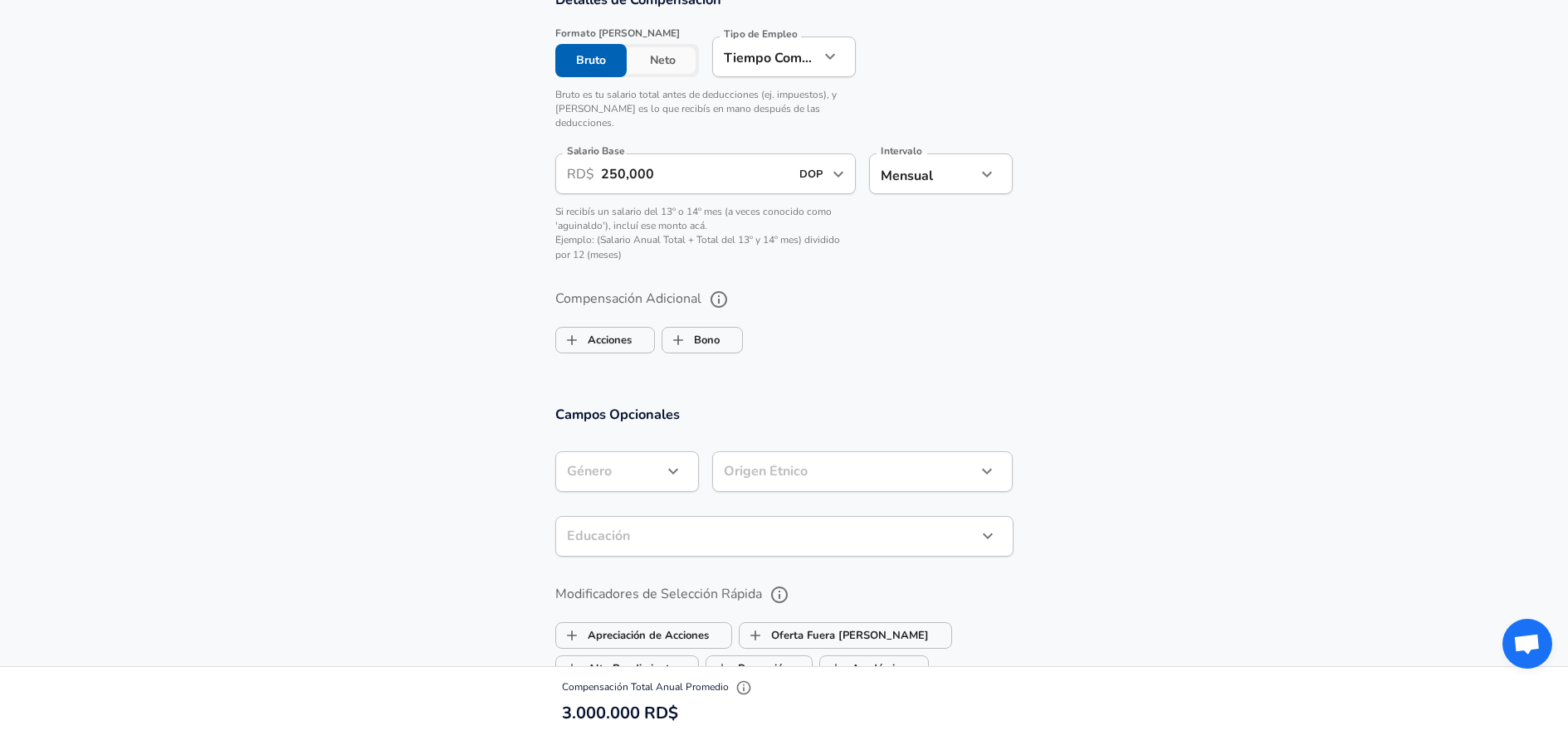
scroll to position [995, 0]
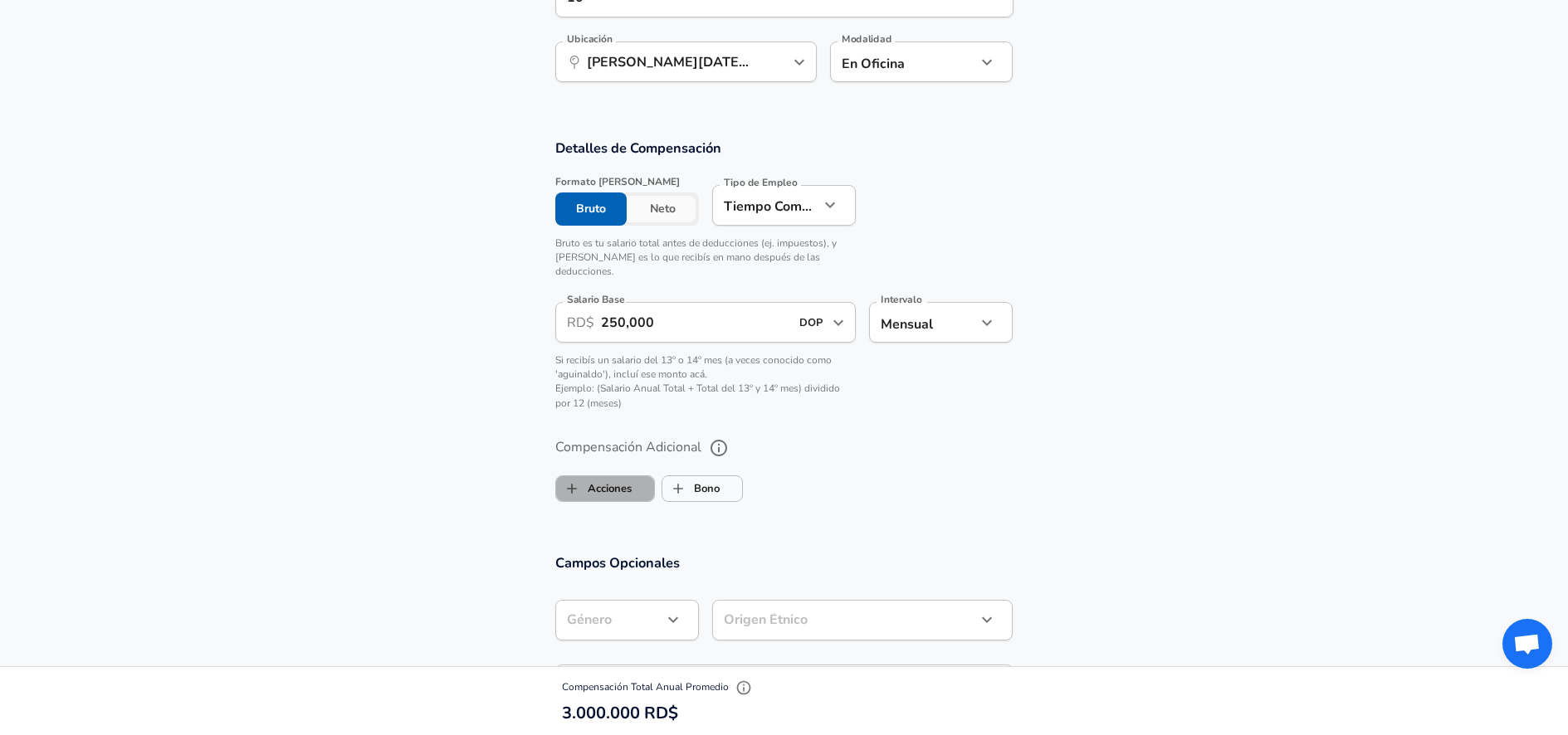
click at [631, 474] on label "Acciones" at bounding box center [594, 489] width 76 height 32
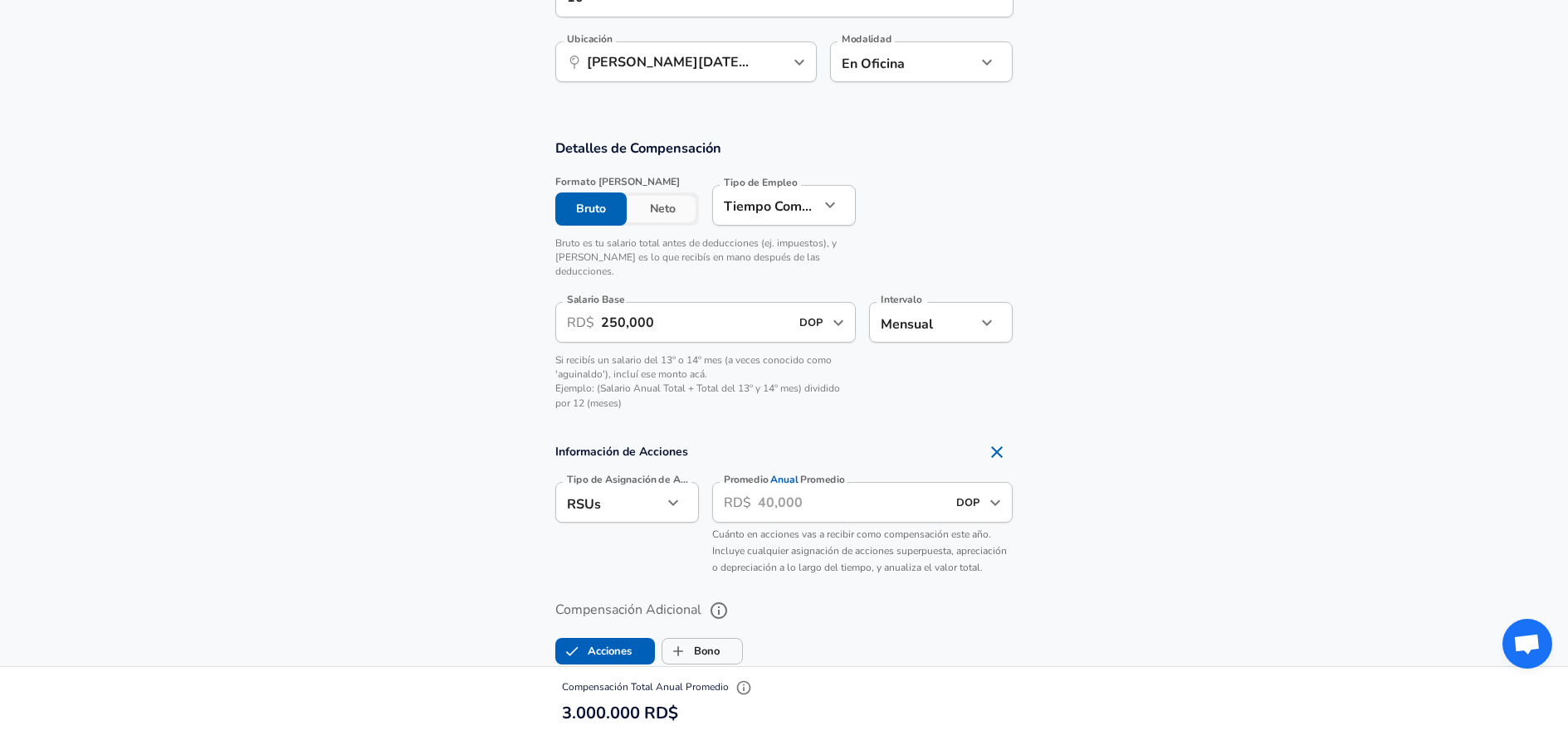
click at [629, 636] on label "Acciones" at bounding box center [594, 652] width 76 height 32
checkbox input "false"
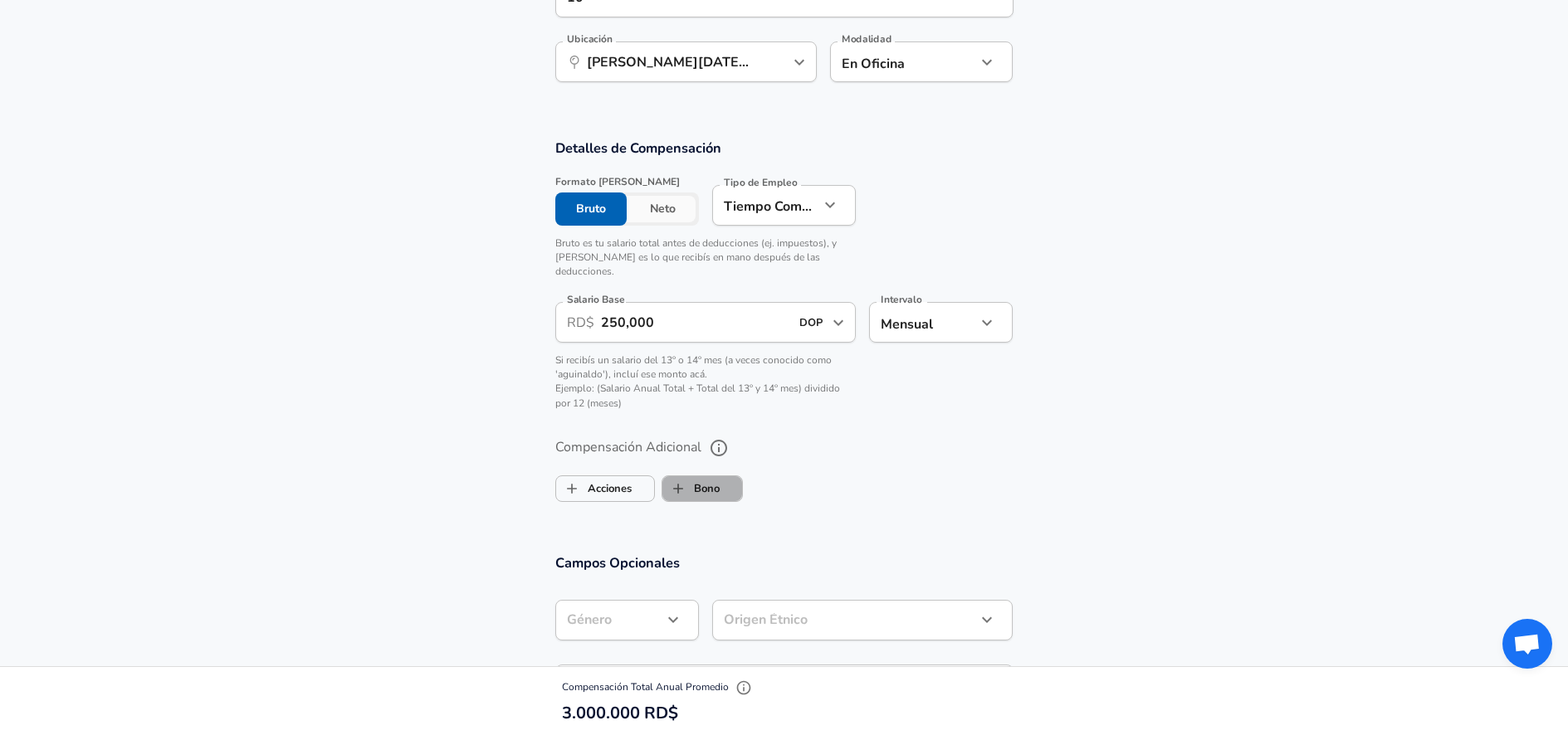
click at [706, 479] on label "Bono" at bounding box center [691, 489] width 57 height 32
checkbox input "true"
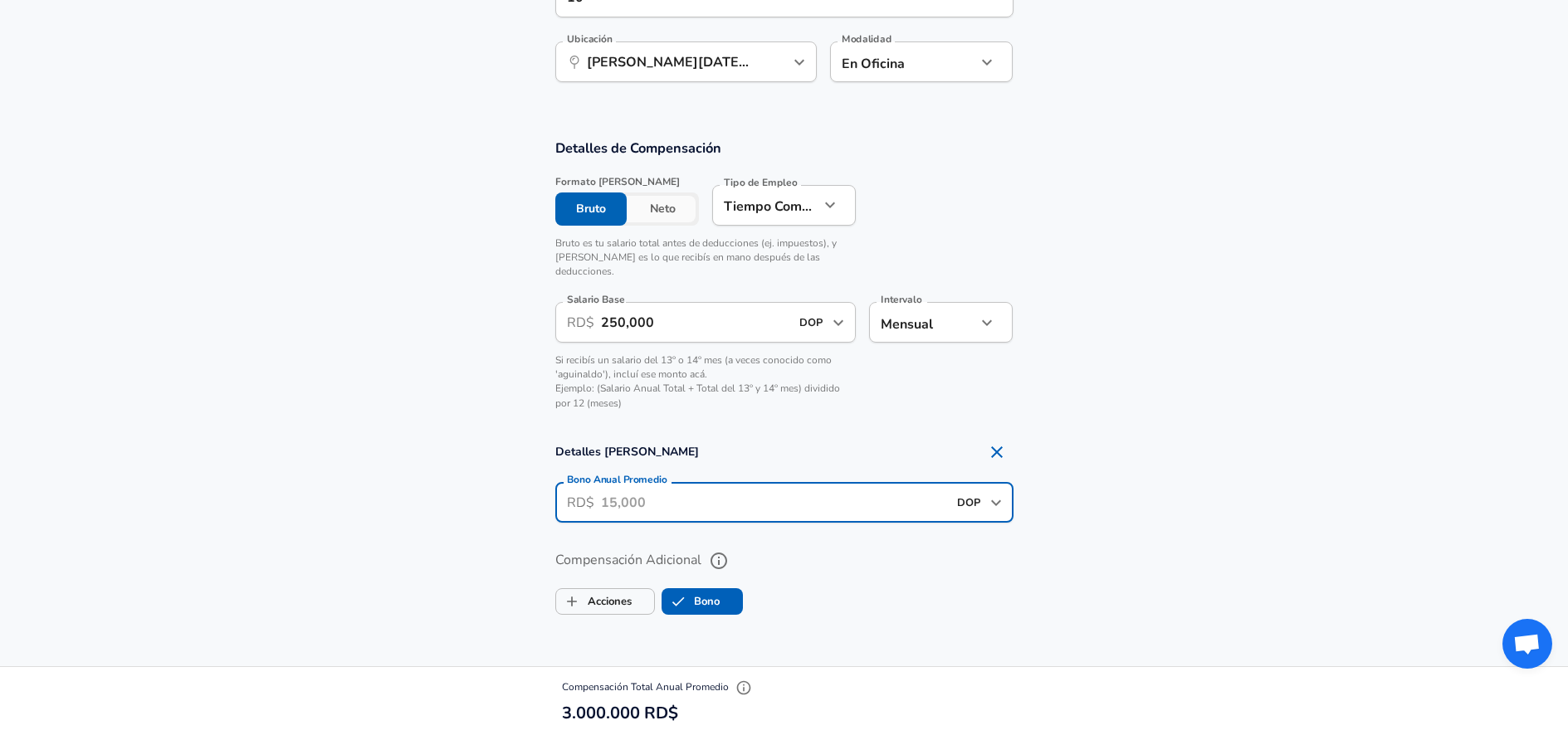
click at [678, 491] on input "Bono Anual Promedio" at bounding box center [774, 503] width 346 height 41
drag, startPoint x: 706, startPoint y: 487, endPoint x: 605, endPoint y: 479, distance: 101.3
click at [605, 482] on input "Bono Anual Promedio" at bounding box center [774, 503] width 346 height 41
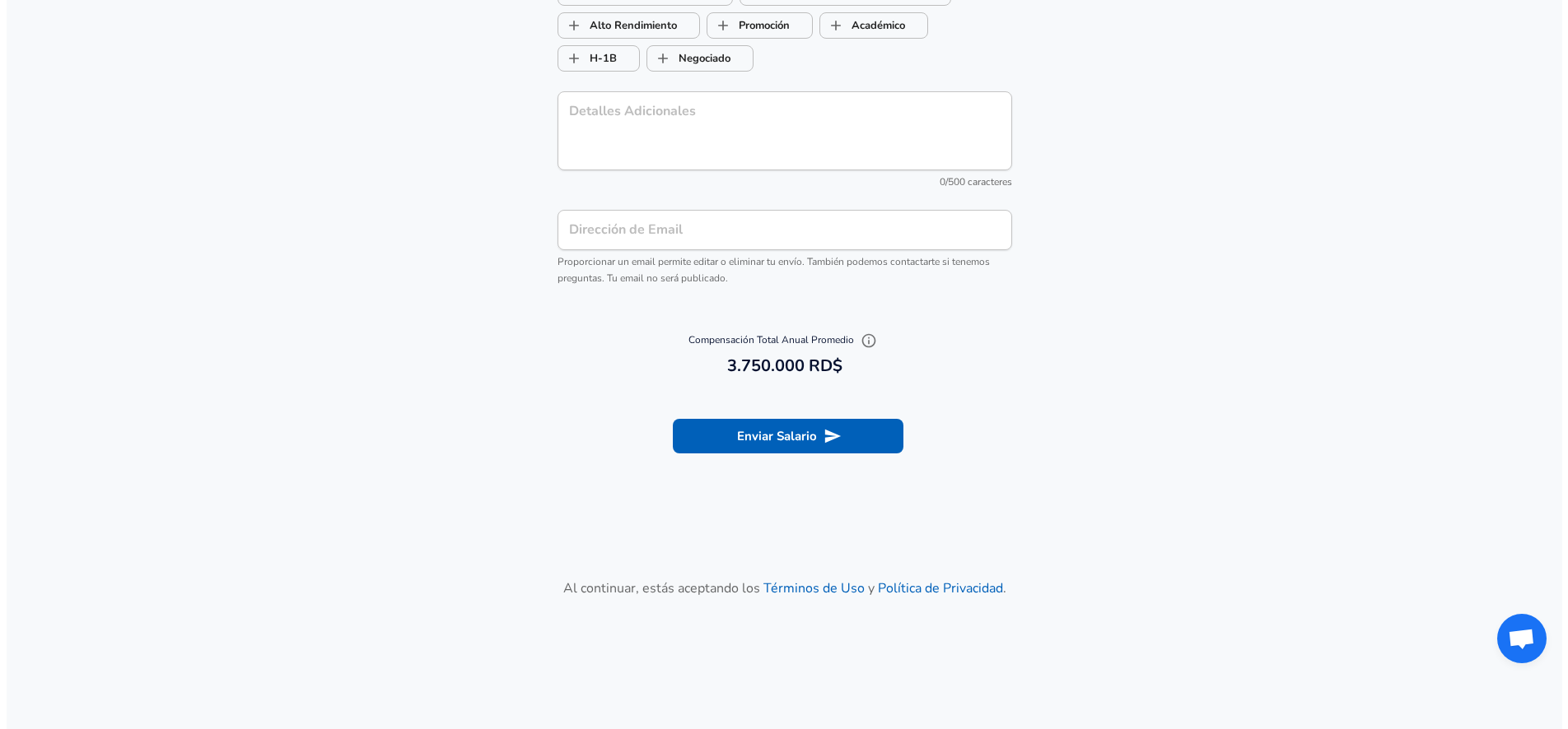
scroll to position [1893, 0]
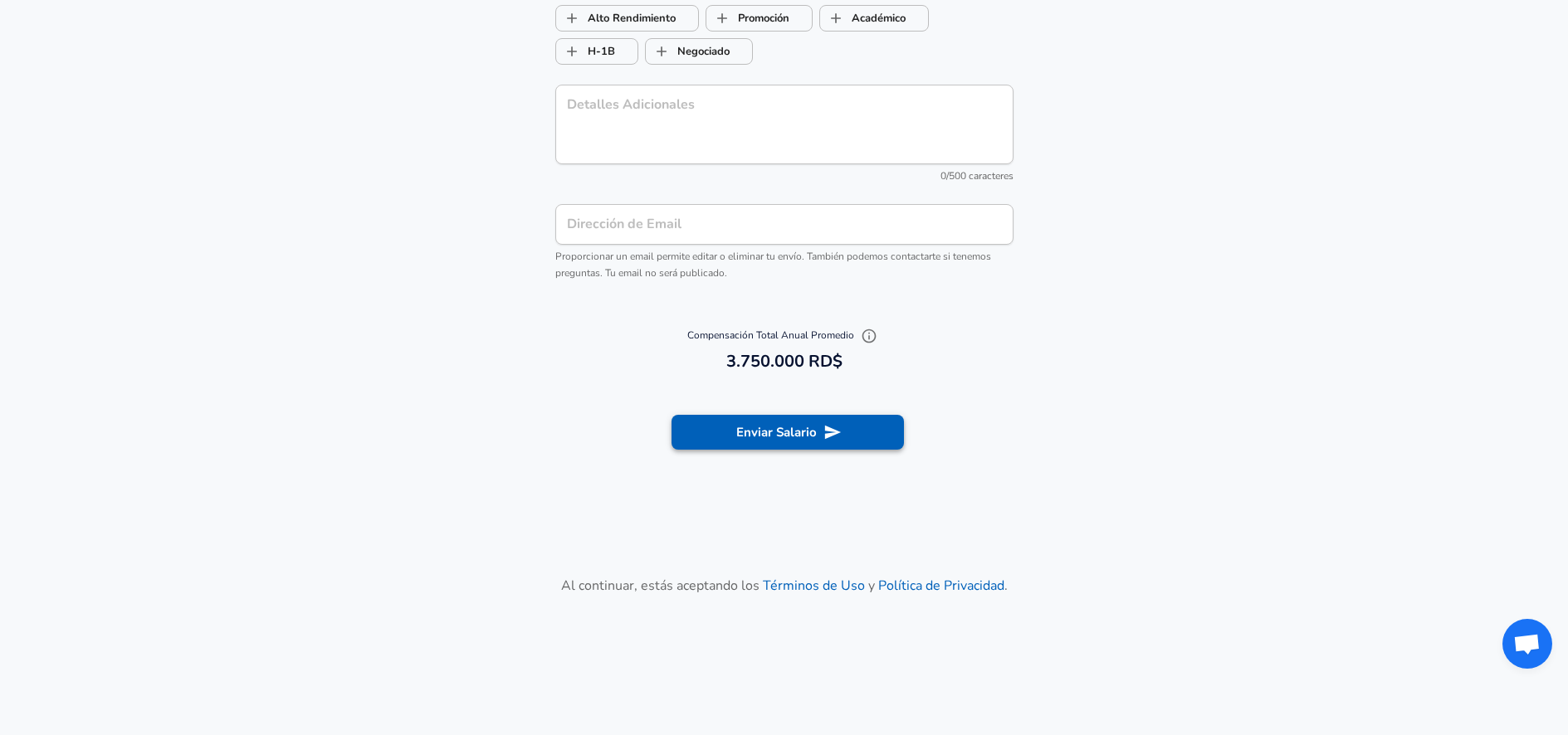
type input "750,000"
click at [827, 430] on button "Enviar Salario" at bounding box center [787, 433] width 232 height 35
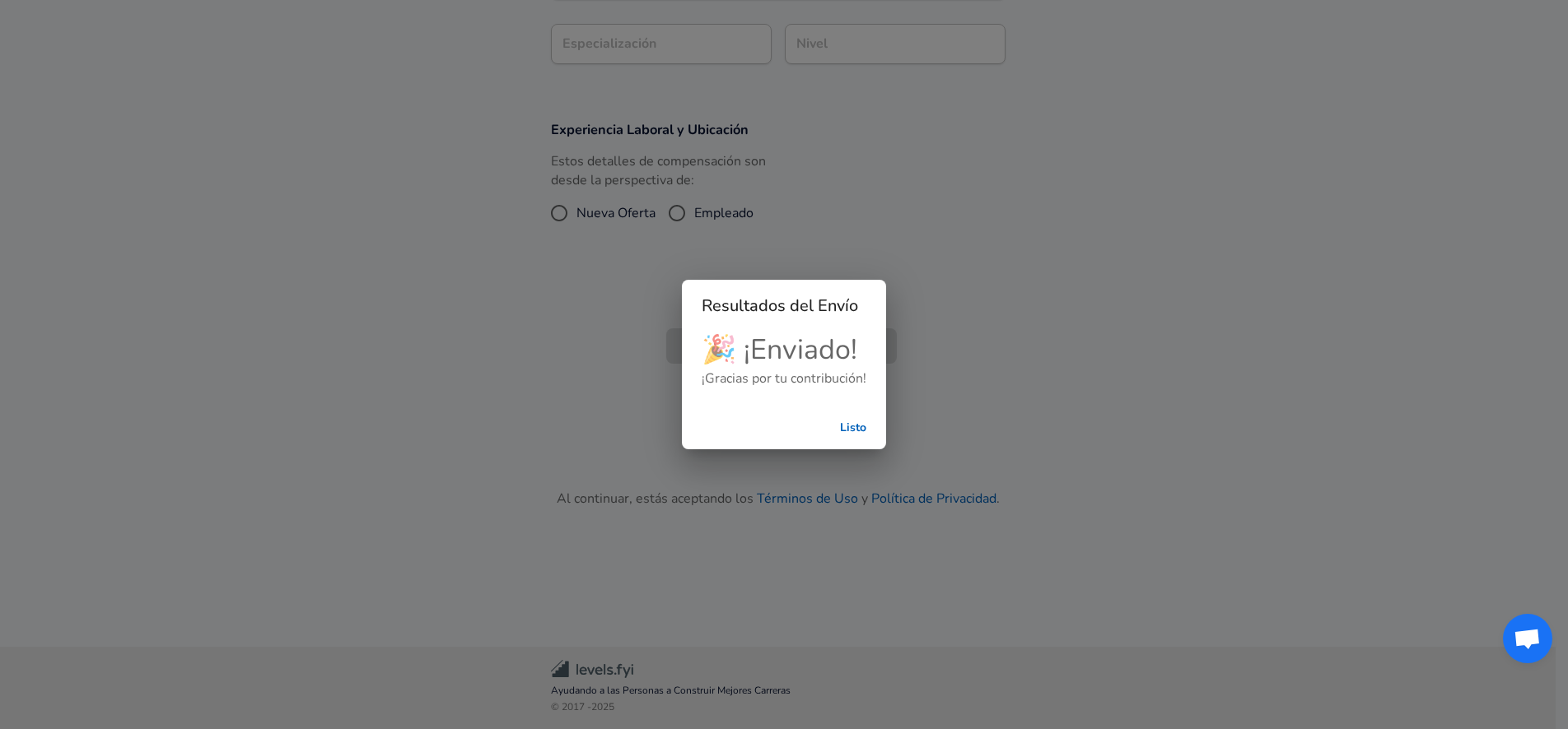
scroll to position [475, 0]
